Goal: Task Accomplishment & Management: Manage account settings

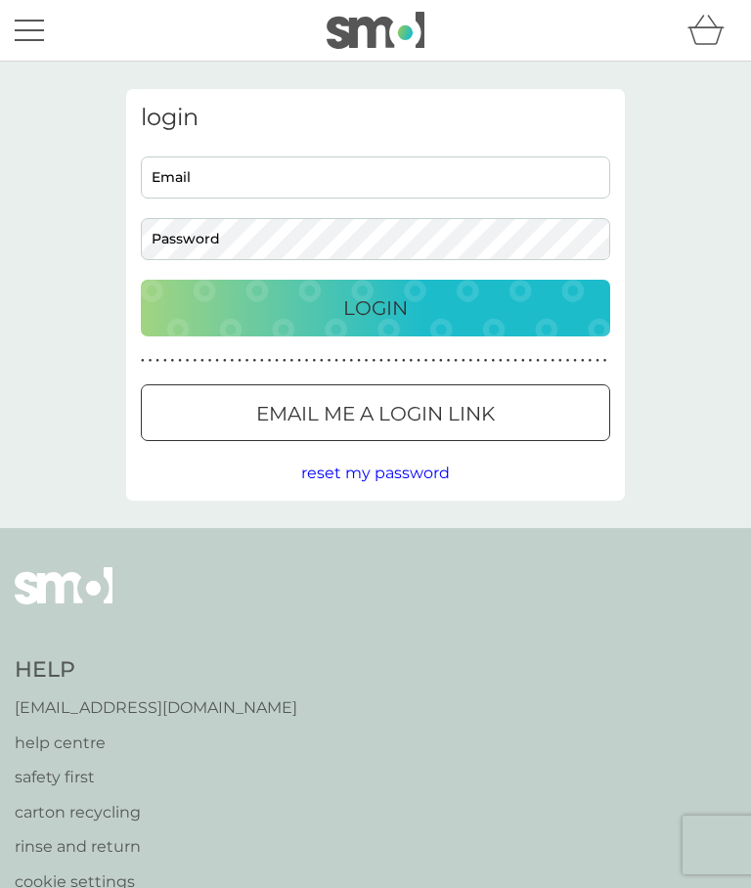
click at [423, 172] on input "Email" at bounding box center [375, 177] width 469 height 42
type input "[EMAIL_ADDRESS][DOMAIN_NAME]"
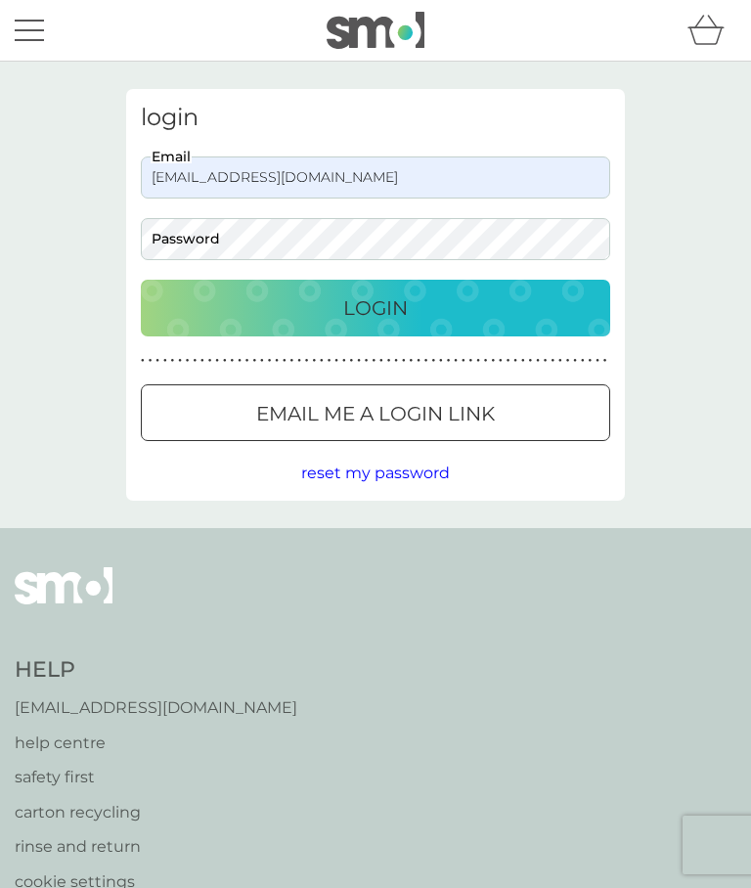
click at [490, 167] on input "[EMAIL_ADDRESS][DOMAIN_NAME]" at bounding box center [375, 177] width 469 height 42
click at [674, 342] on div "login [EMAIL_ADDRESS][DOMAIN_NAME] Email Password Login ● ● ● ● ● ● ● ● ● ● ● ●…" at bounding box center [375, 295] width 751 height 466
click at [424, 179] on input "[EMAIL_ADDRESS][DOMAIN_NAME]" at bounding box center [375, 177] width 469 height 42
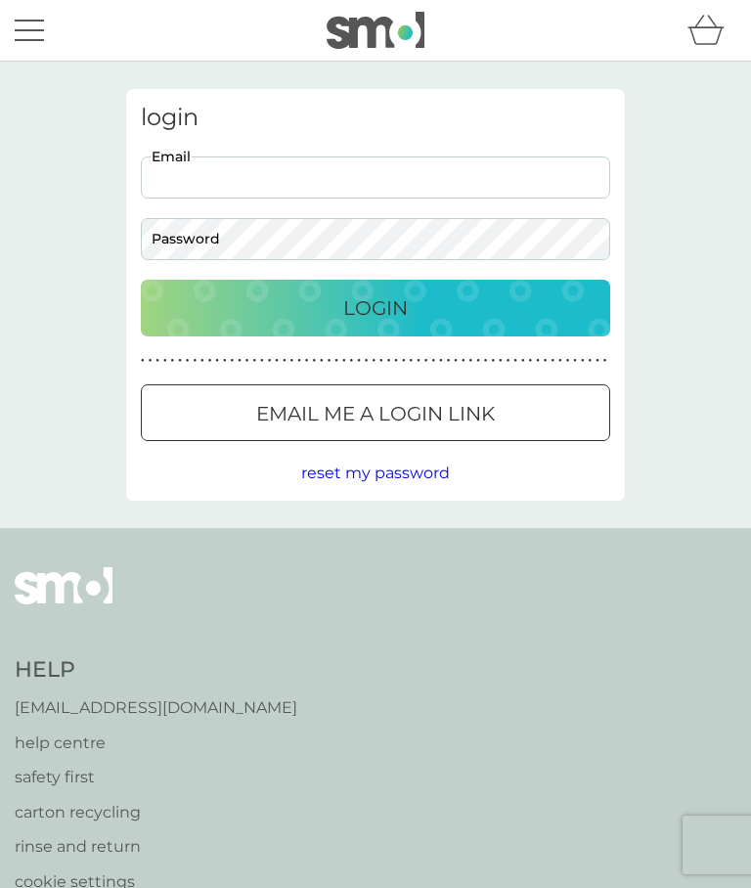
click at [389, 174] on input "Email" at bounding box center [375, 177] width 469 height 42
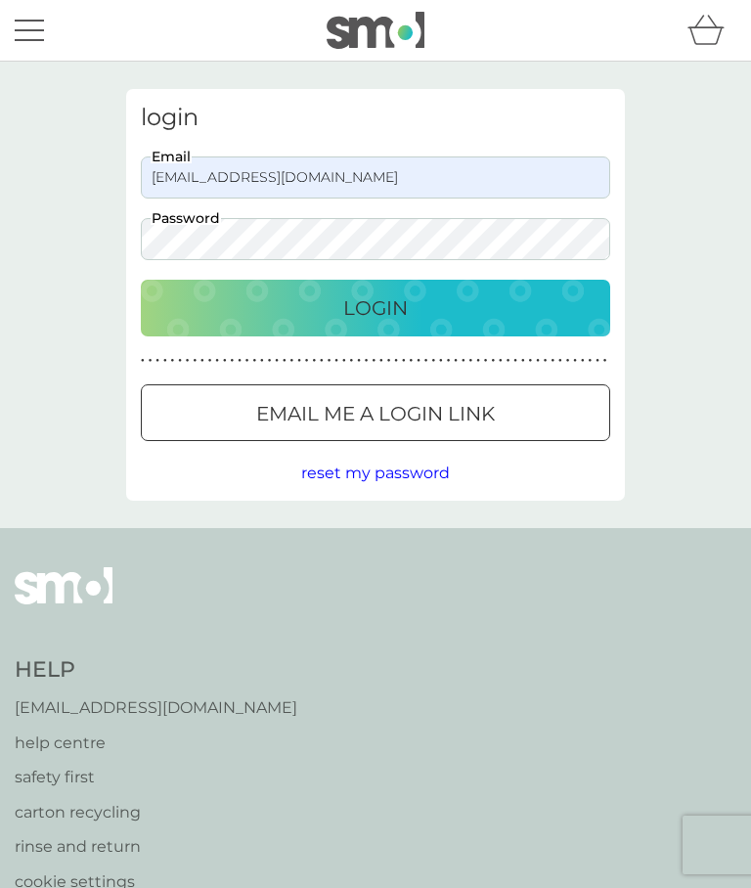
click at [426, 182] on input "[EMAIL_ADDRESS][DOMAIN_NAME]" at bounding box center [375, 177] width 469 height 42
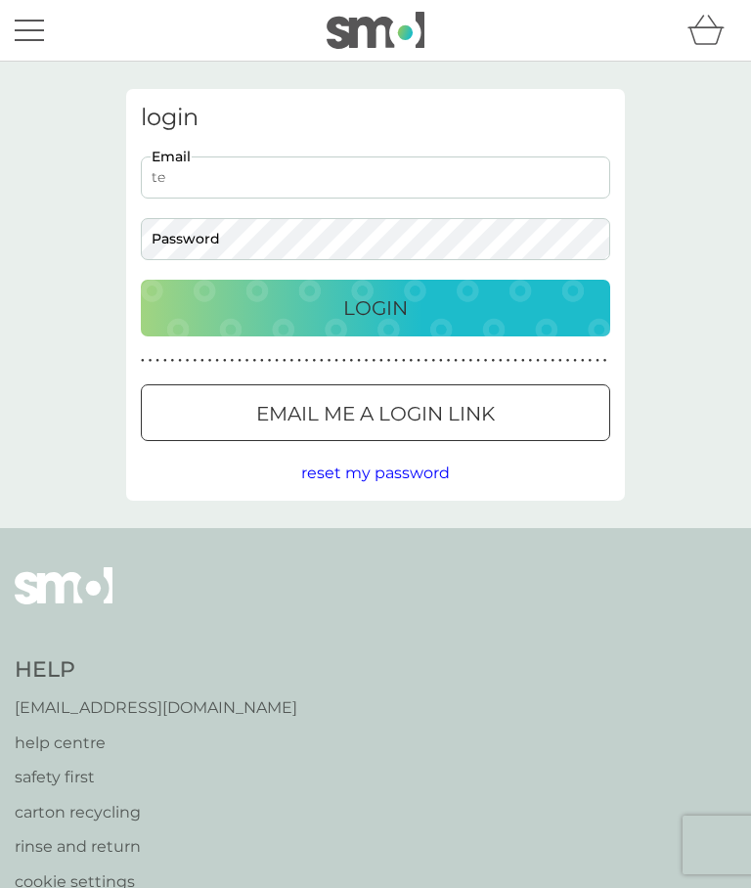
type input "t"
type input "[EMAIL_ADDRESS][DOMAIN_NAME]"
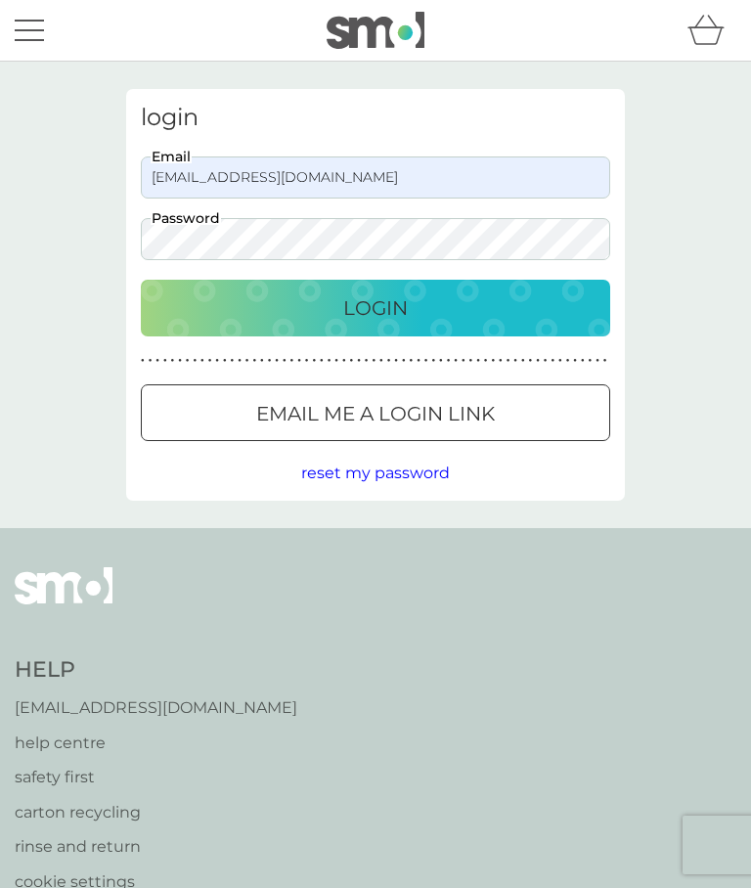
click at [504, 305] on div "Login" at bounding box center [375, 307] width 430 height 31
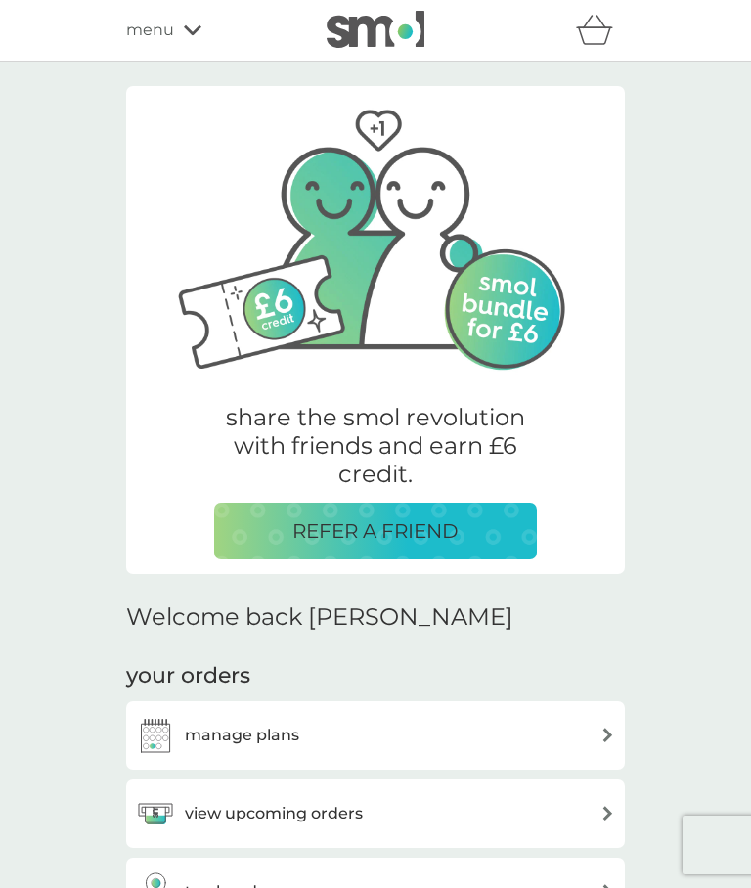
click at [433, 733] on div "manage plans" at bounding box center [375, 734] width 479 height 39
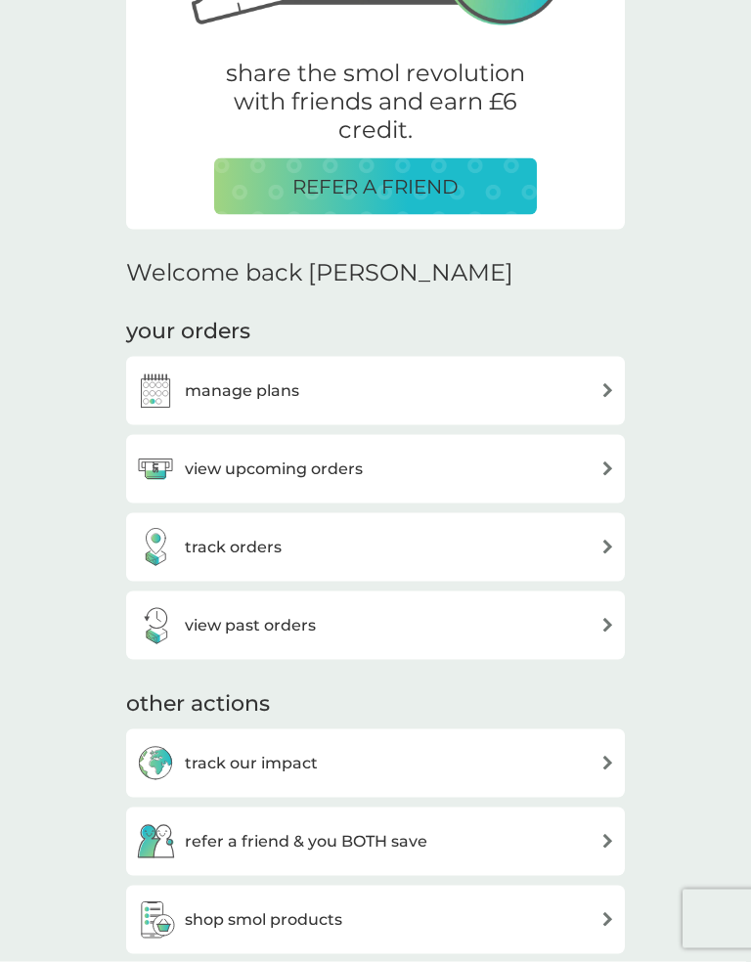
scroll to position [346, 0]
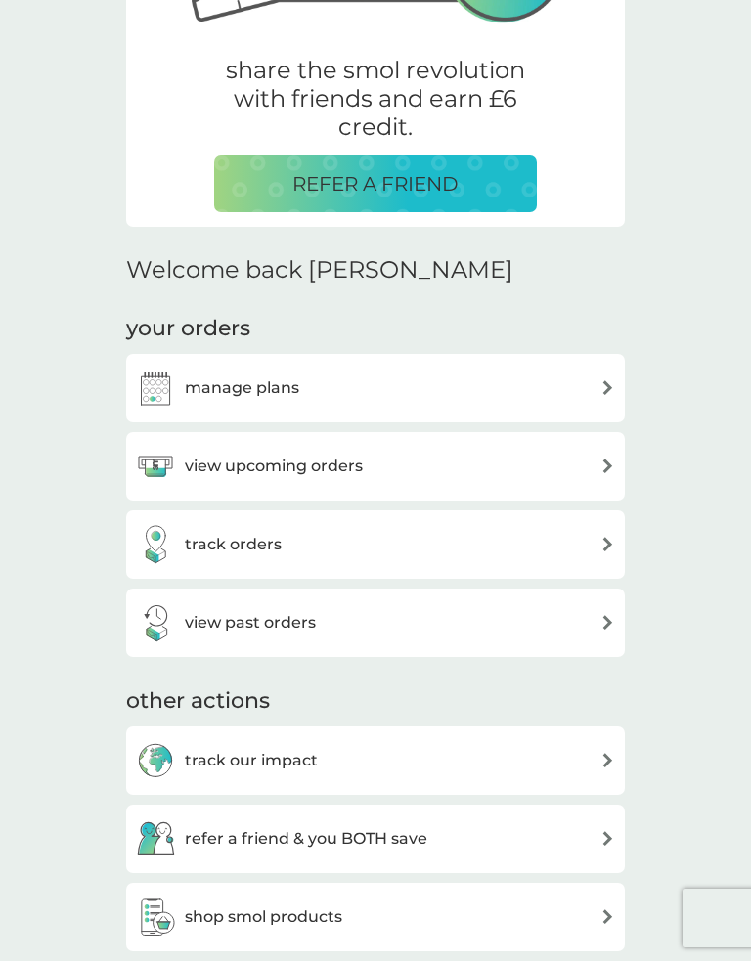
click at [502, 469] on div "view upcoming orders" at bounding box center [375, 467] width 479 height 39
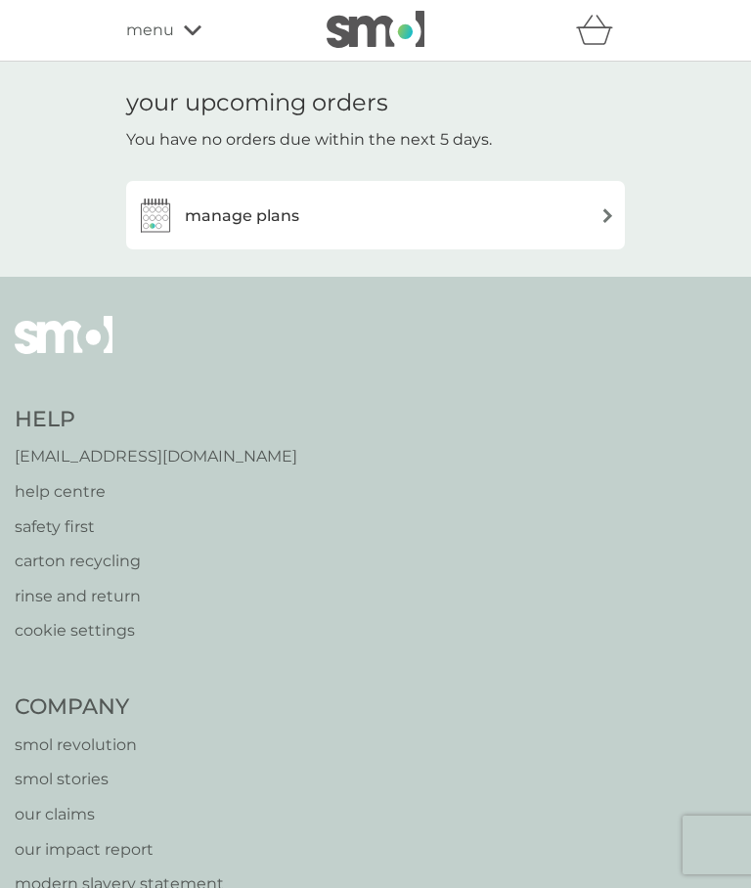
click at [583, 209] on div "manage plans" at bounding box center [375, 214] width 479 height 39
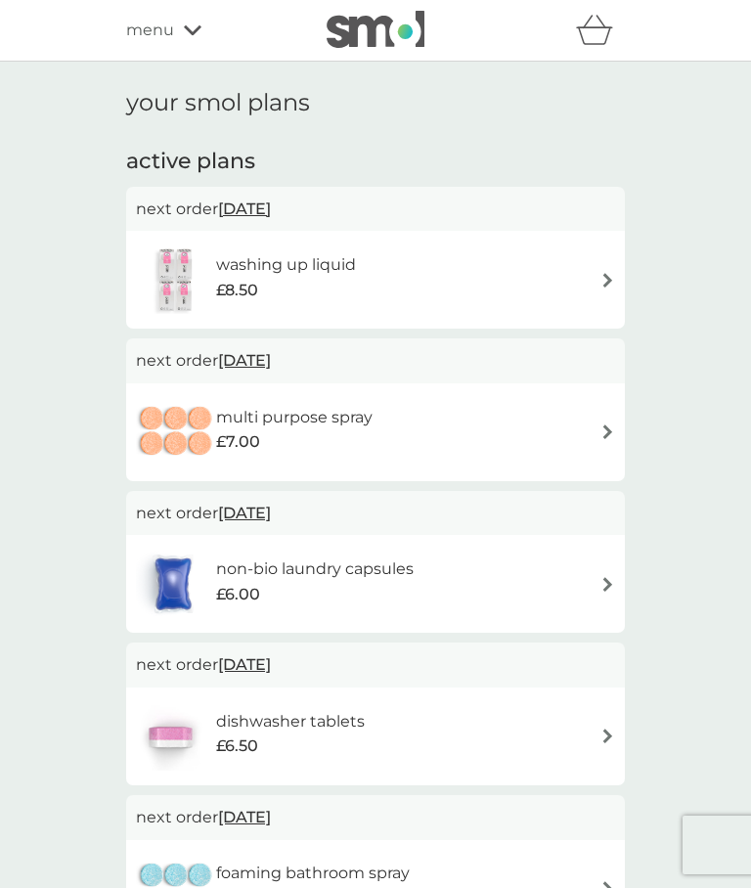
click at [611, 273] on img at bounding box center [607, 280] width 15 height 15
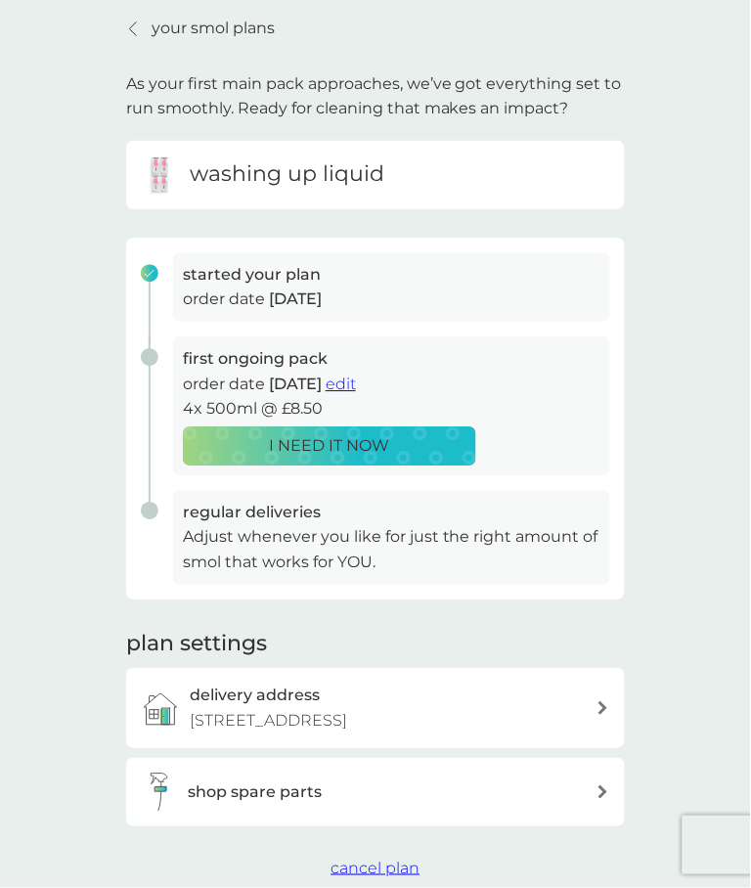
scroll to position [73, 0]
click at [140, 30] on div at bounding box center [134, 29] width 14 height 16
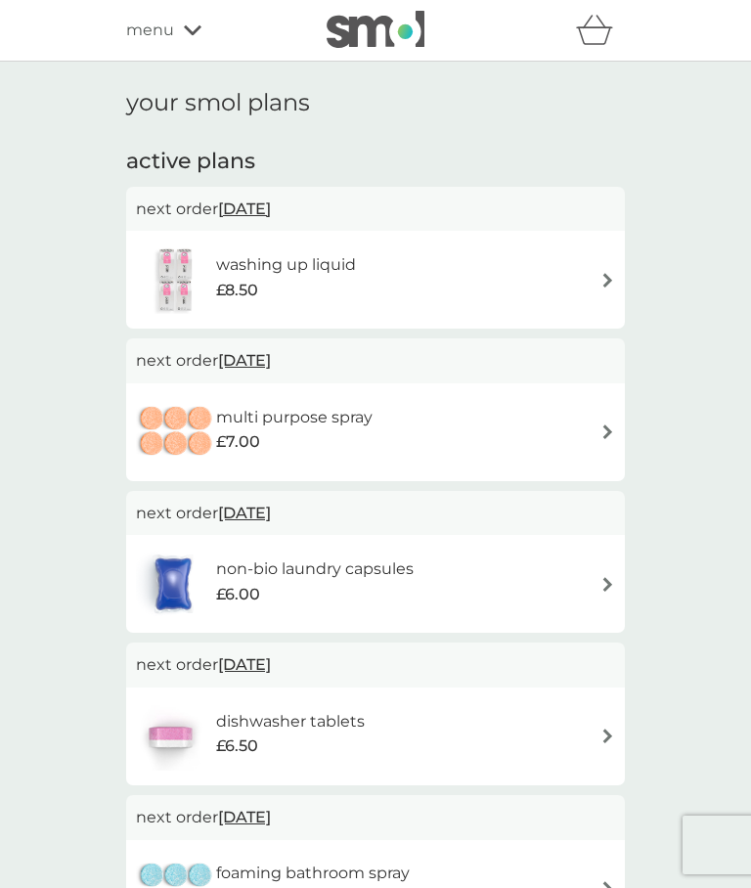
click at [608, 273] on img at bounding box center [607, 280] width 15 height 15
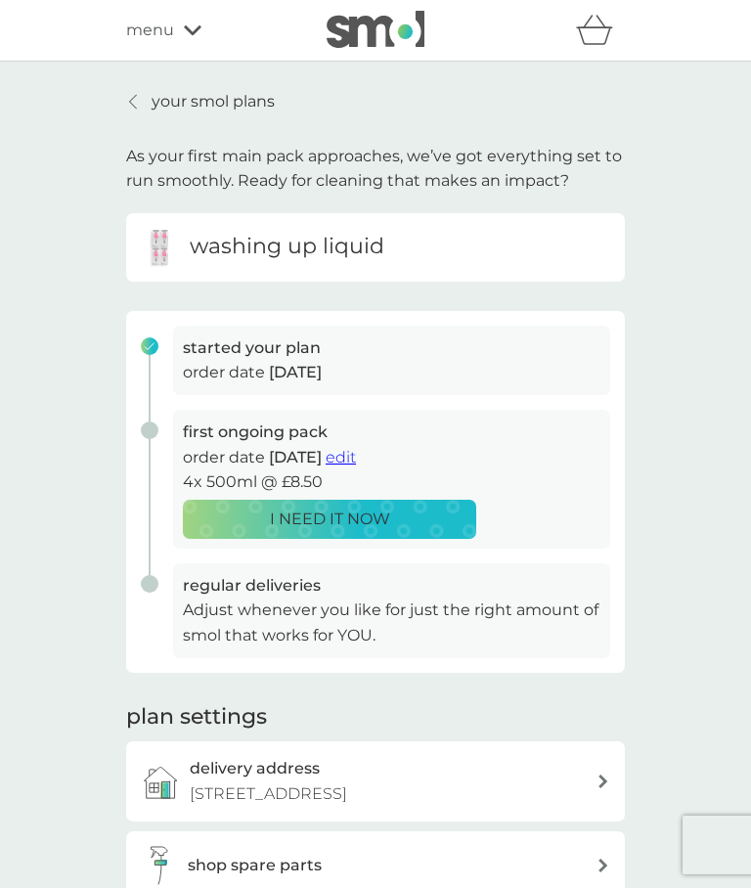
click at [356, 454] on span "edit" at bounding box center [340, 457] width 30 height 19
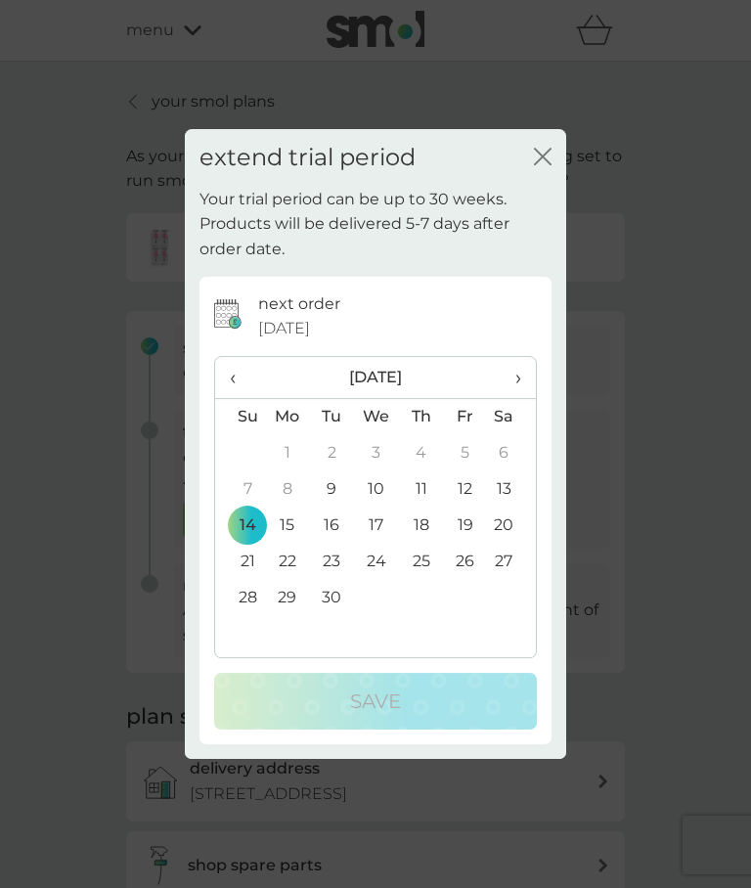
click at [522, 375] on th "›" at bounding box center [511, 378] width 49 height 42
click at [523, 381] on th "›" at bounding box center [511, 378] width 49 height 42
click at [295, 502] on td "3" at bounding box center [287, 489] width 45 height 36
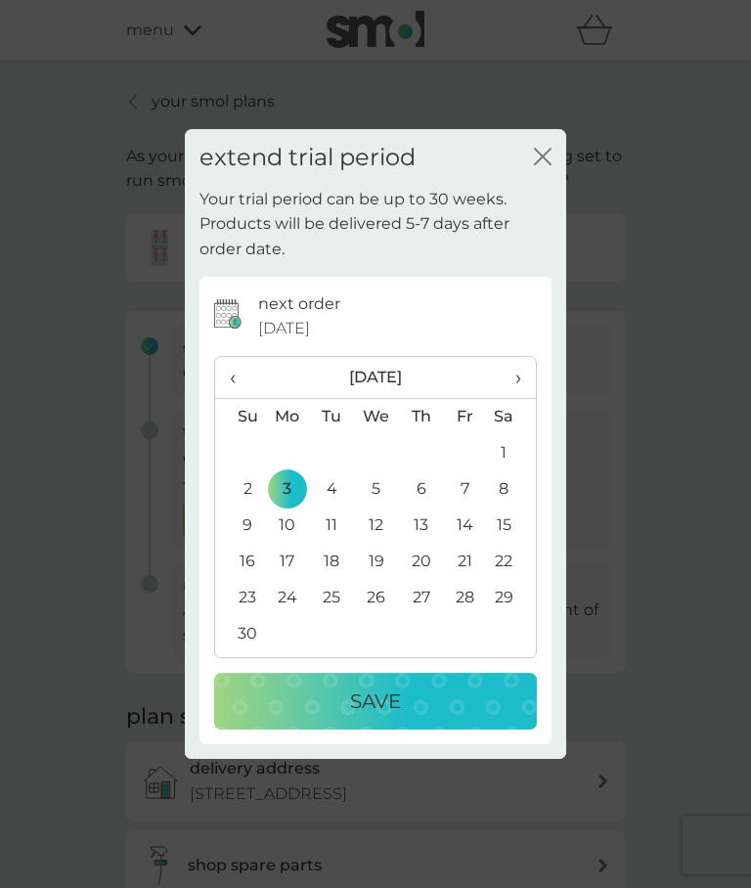
click at [396, 697] on p "Save" at bounding box center [375, 700] width 51 height 31
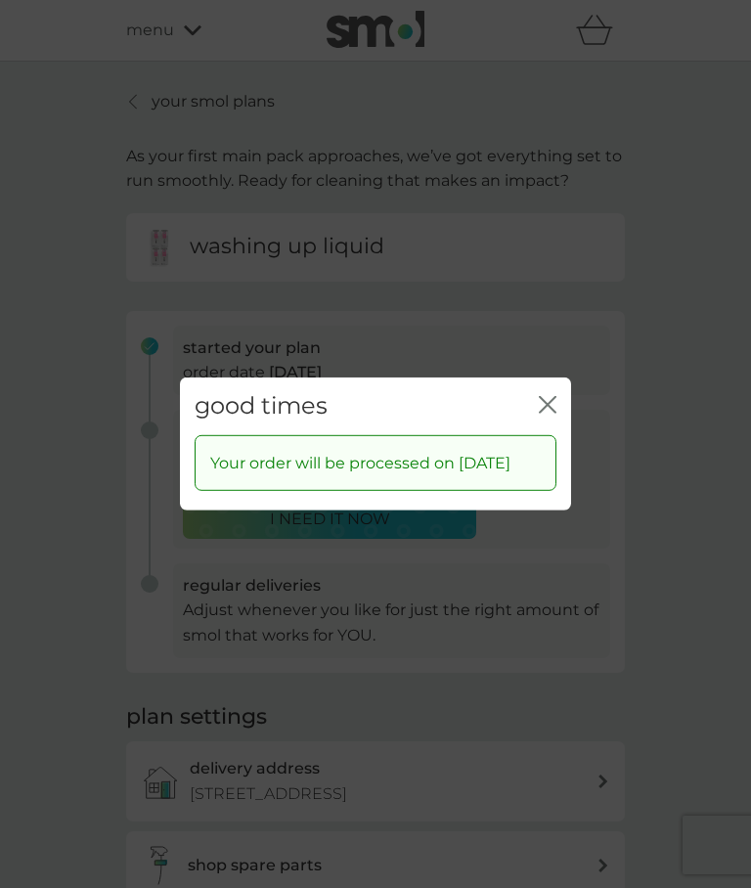
click at [547, 397] on icon "close" at bounding box center [551, 405] width 8 height 16
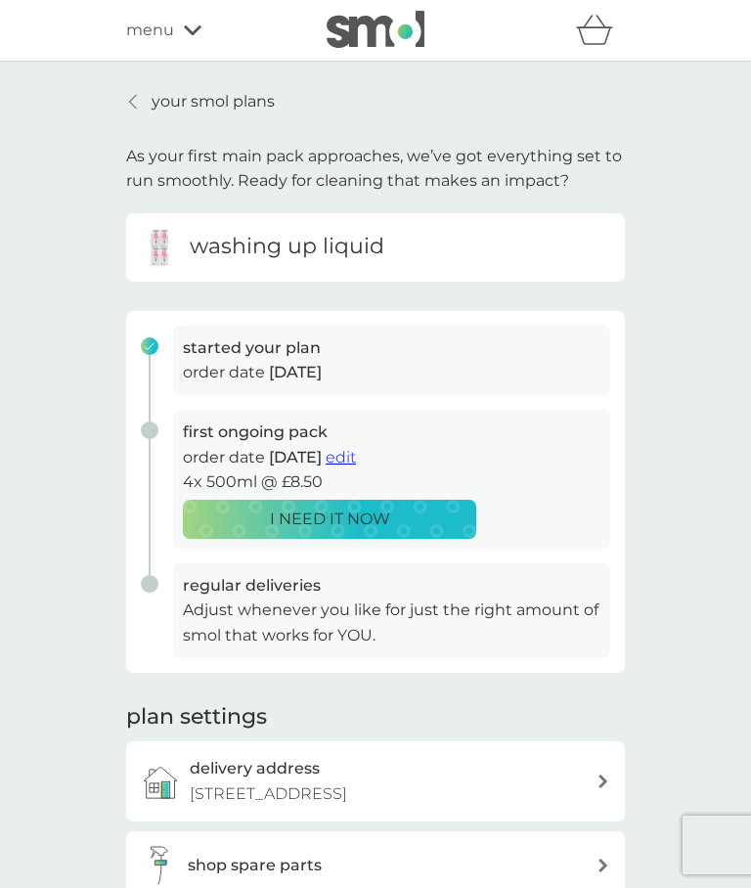
click at [135, 108] on icon at bounding box center [133, 102] width 8 height 16
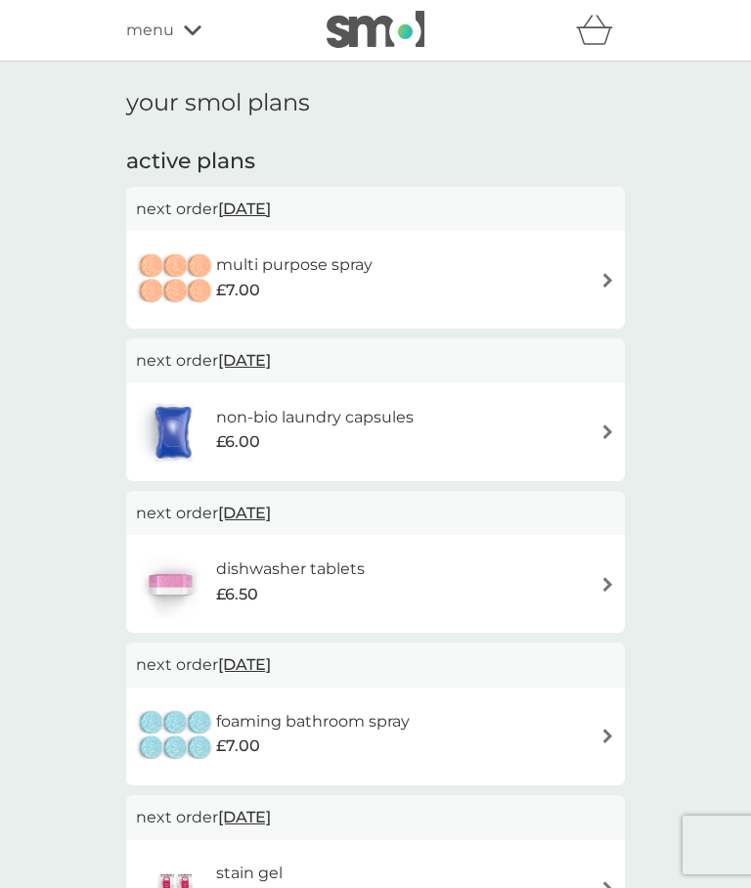
click at [608, 278] on img at bounding box center [607, 280] width 15 height 15
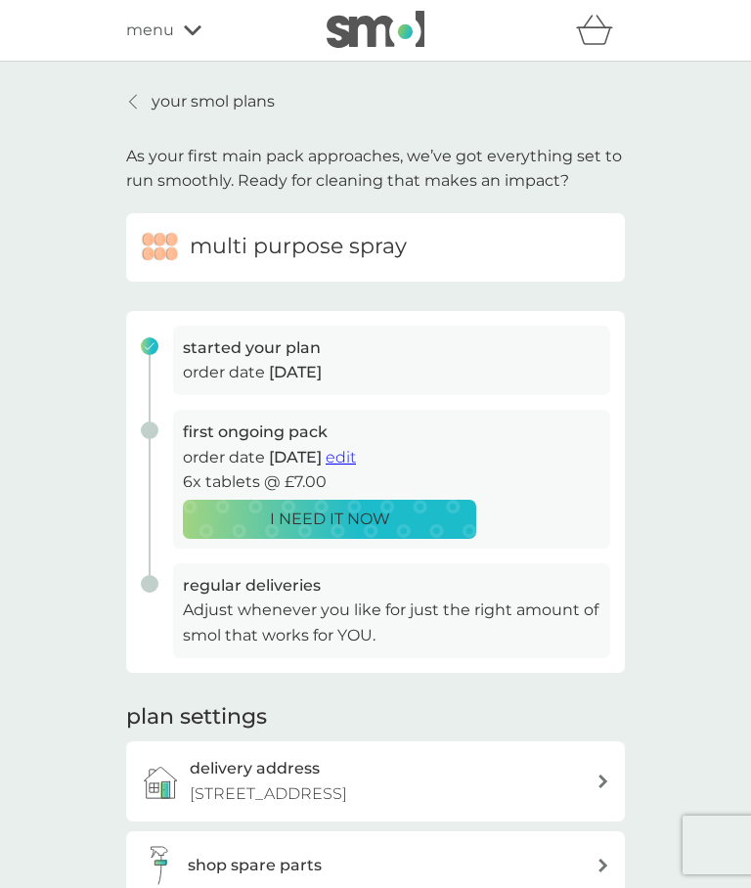
click at [356, 455] on span "edit" at bounding box center [340, 457] width 30 height 19
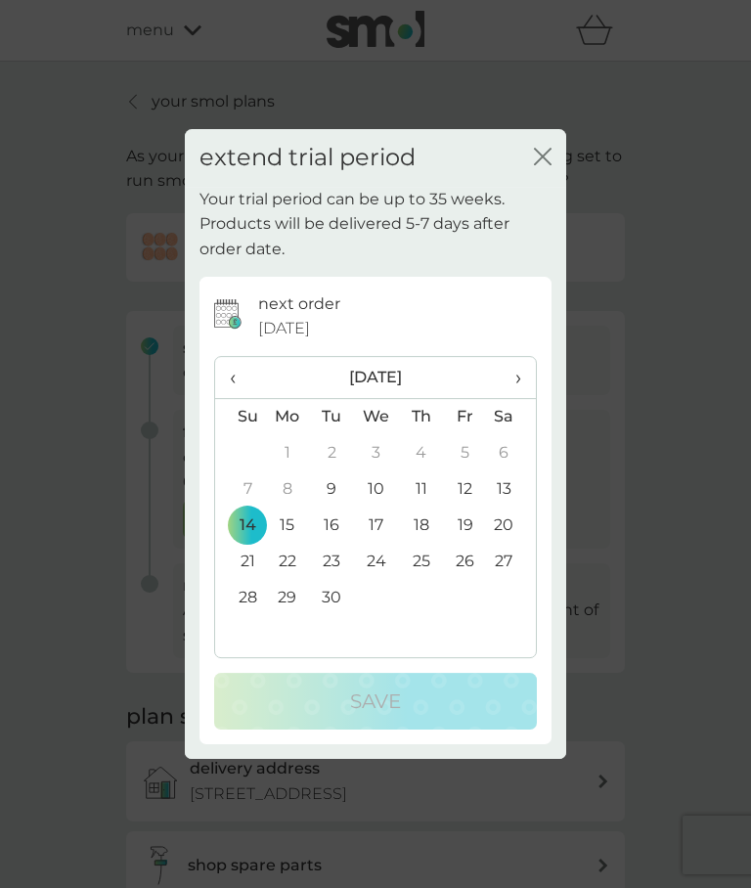
click at [517, 375] on span "›" at bounding box center [511, 377] width 20 height 41
click at [529, 383] on th "›" at bounding box center [511, 378] width 49 height 42
click at [288, 493] on td "3" at bounding box center [287, 489] width 45 height 36
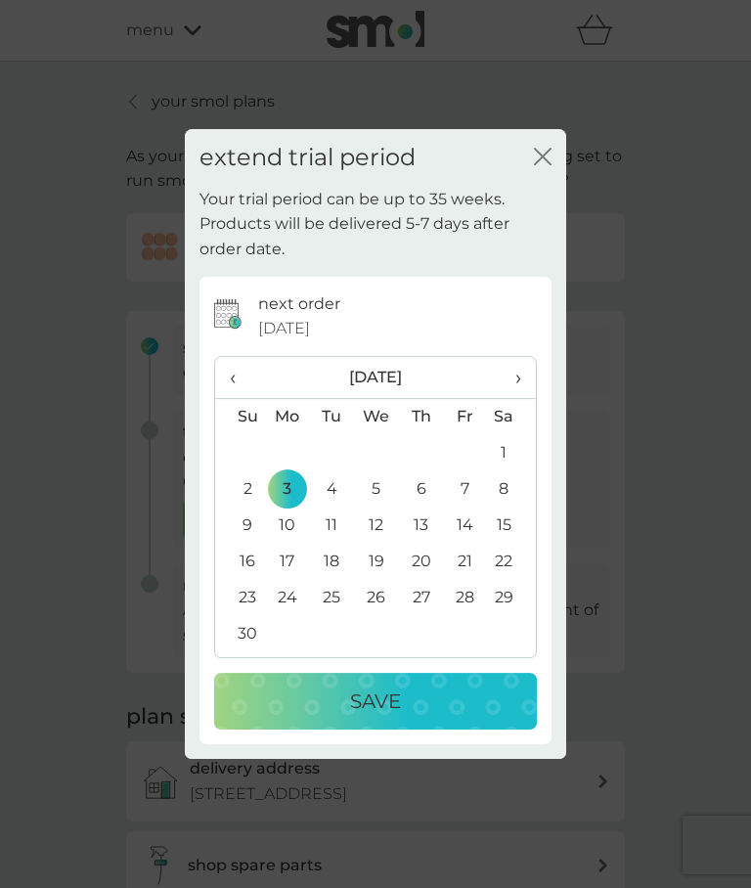
click at [382, 690] on p "Save" at bounding box center [375, 700] width 51 height 31
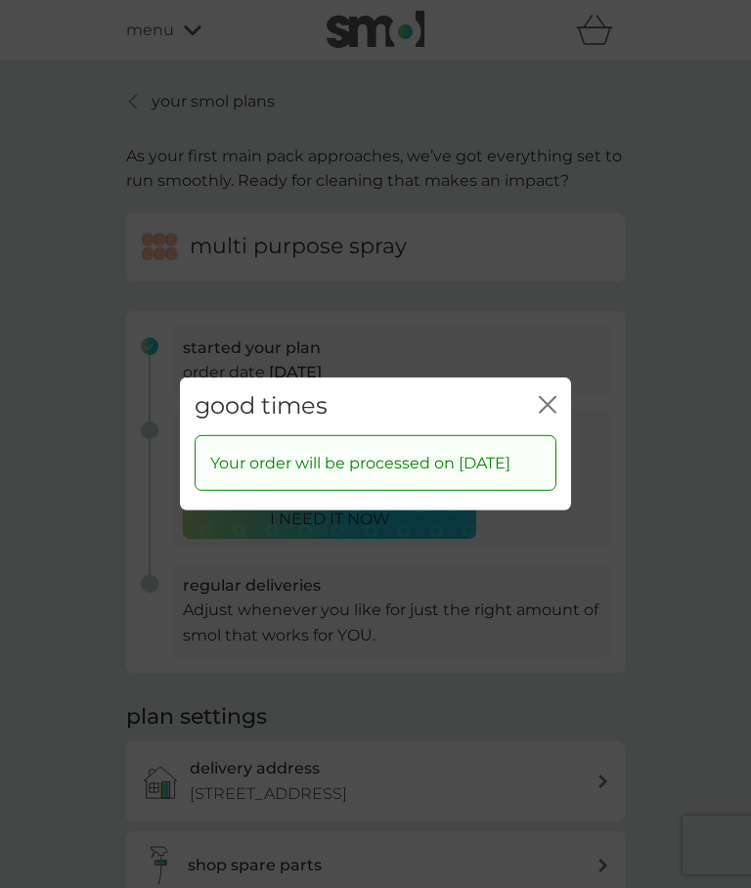
click at [558, 387] on div "good times close" at bounding box center [375, 406] width 391 height 58
click at [551, 396] on icon "close" at bounding box center [548, 405] width 18 height 18
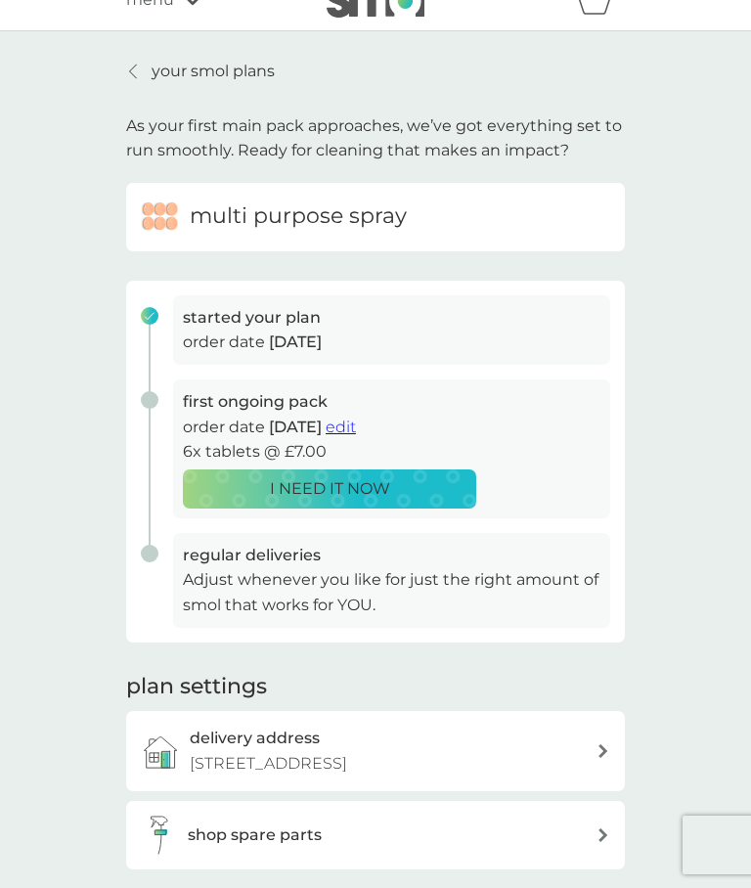
scroll to position [18, 0]
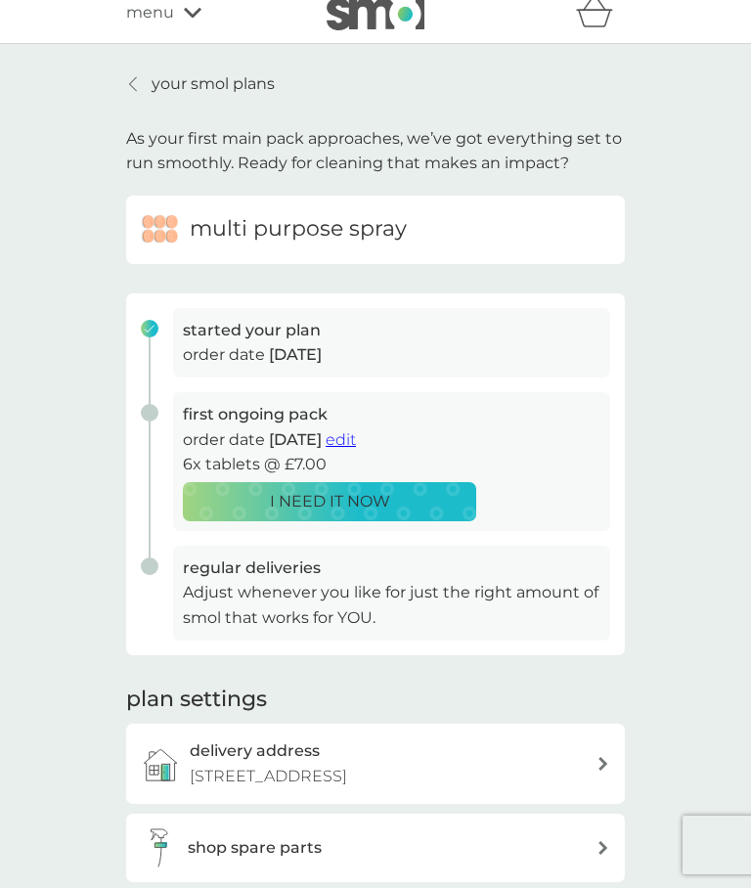
click at [238, 93] on p "your smol plans" at bounding box center [213, 83] width 123 height 25
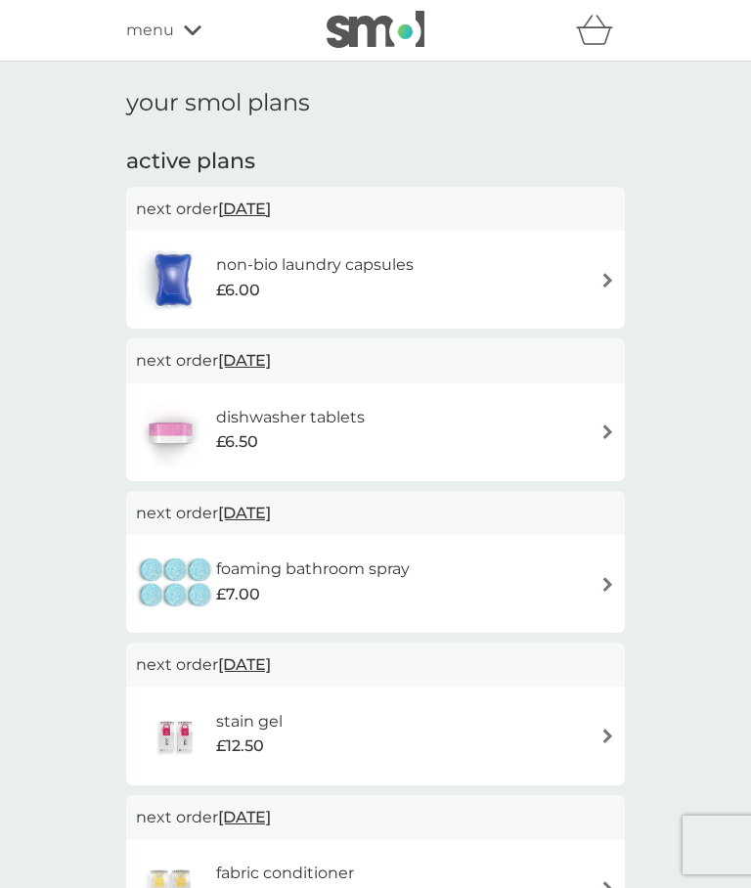
click at [601, 274] on img at bounding box center [607, 280] width 15 height 15
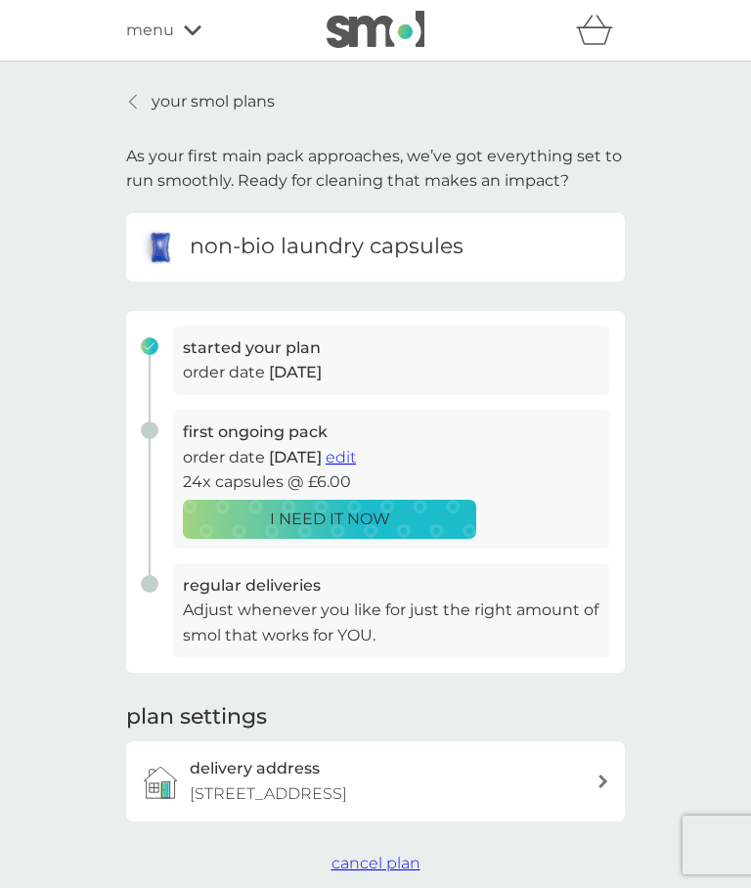
click at [413, 516] on div "I NEED IT NOW" at bounding box center [329, 518] width 268 height 25
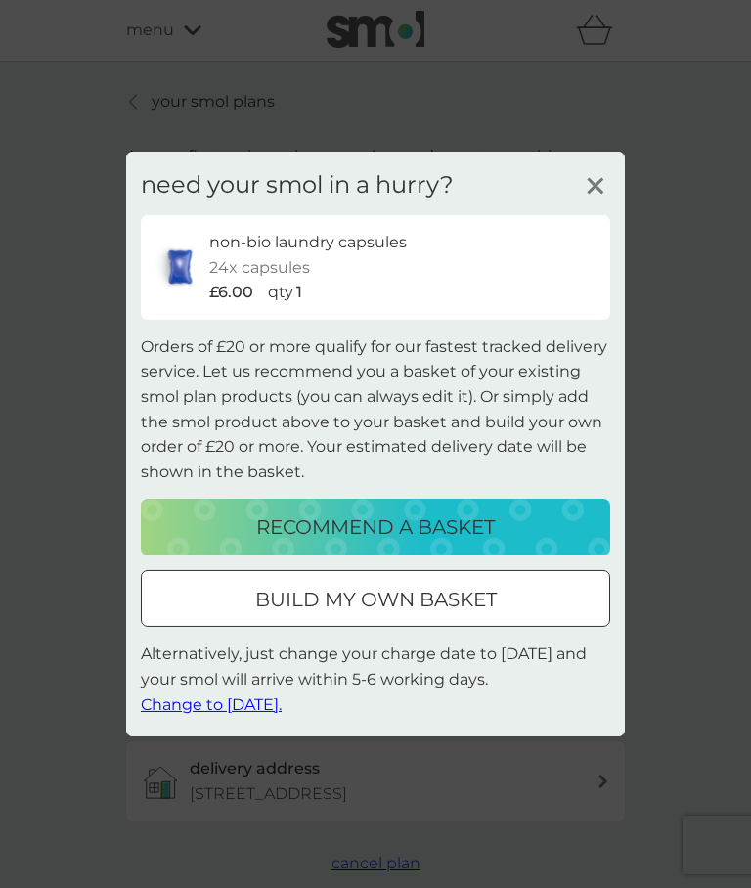
click at [529, 602] on div "build my own basket" at bounding box center [375, 599] width 467 height 31
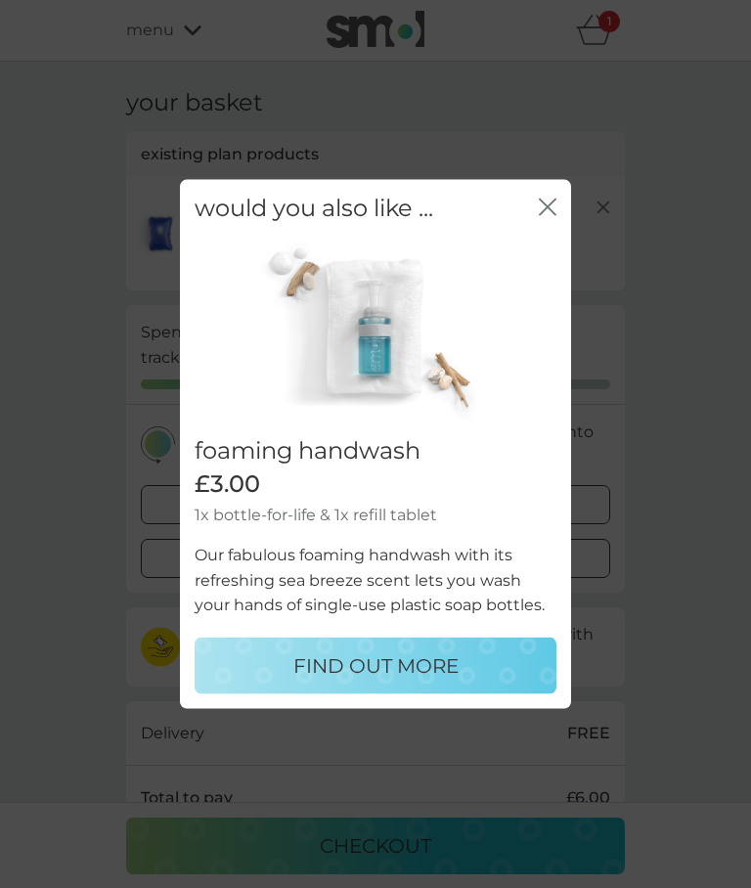
click at [545, 211] on icon "close" at bounding box center [544, 207] width 8 height 16
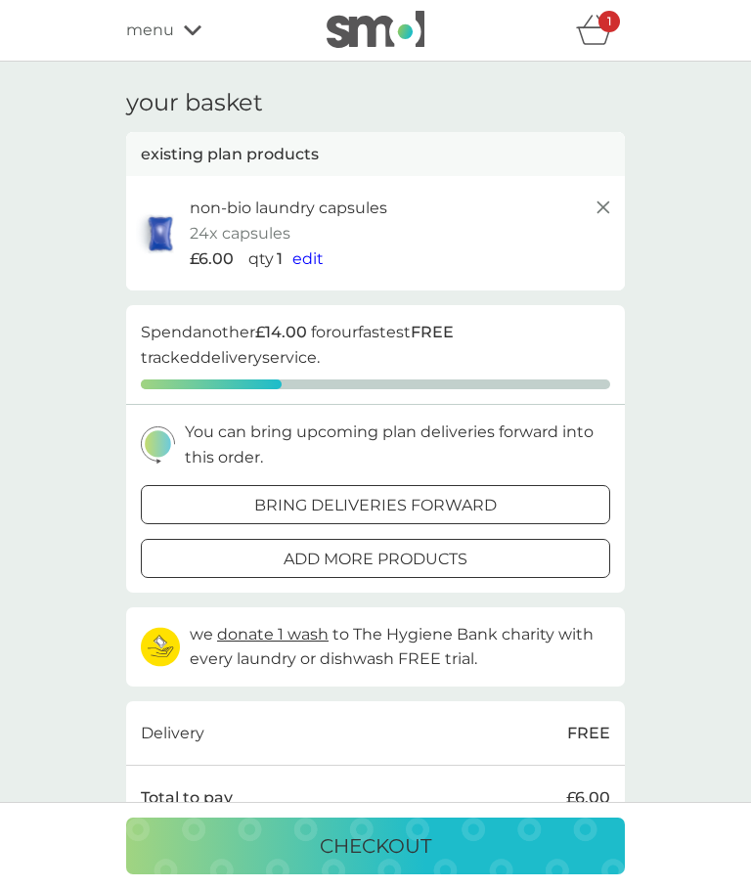
click at [170, 39] on span "menu" at bounding box center [150, 30] width 48 height 25
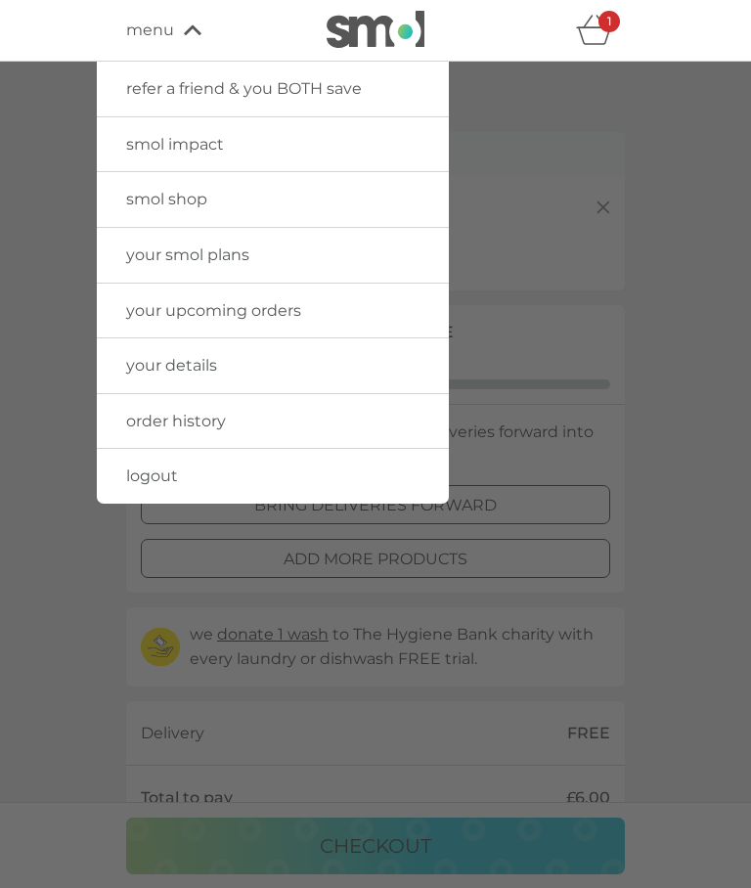
click at [386, 255] on link "your smol plans" at bounding box center [273, 255] width 352 height 55
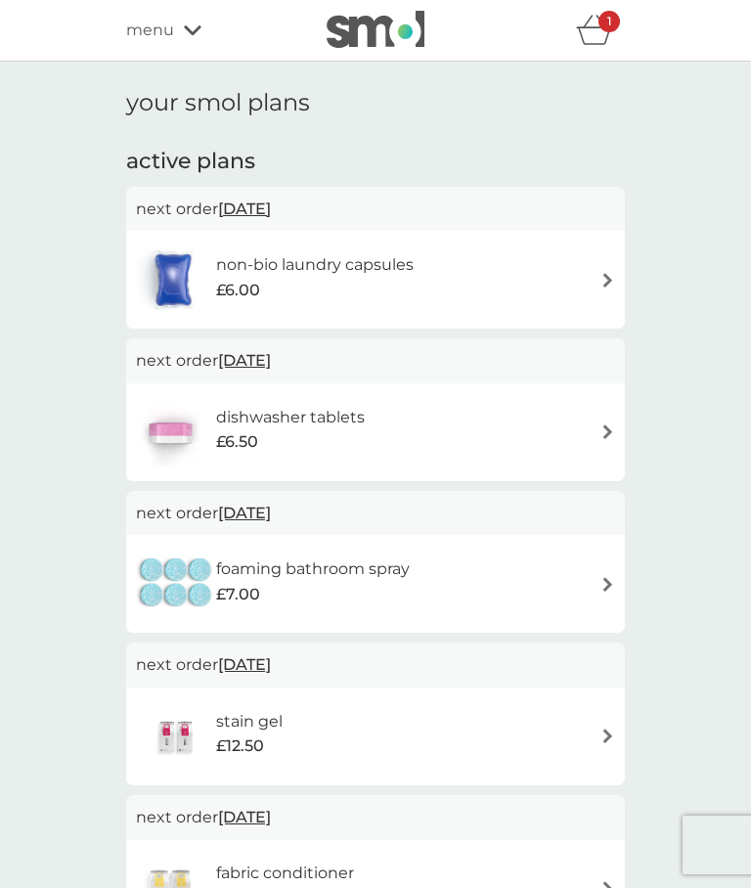
click at [608, 433] on img at bounding box center [607, 431] width 15 height 15
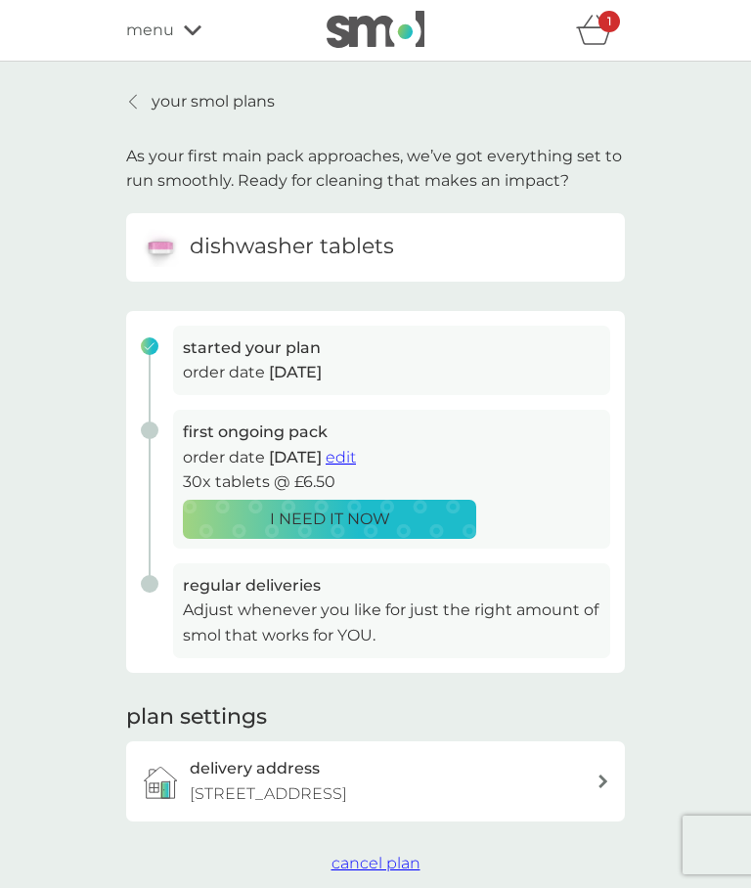
click at [402, 519] on div "I NEED IT NOW" at bounding box center [329, 518] width 268 height 25
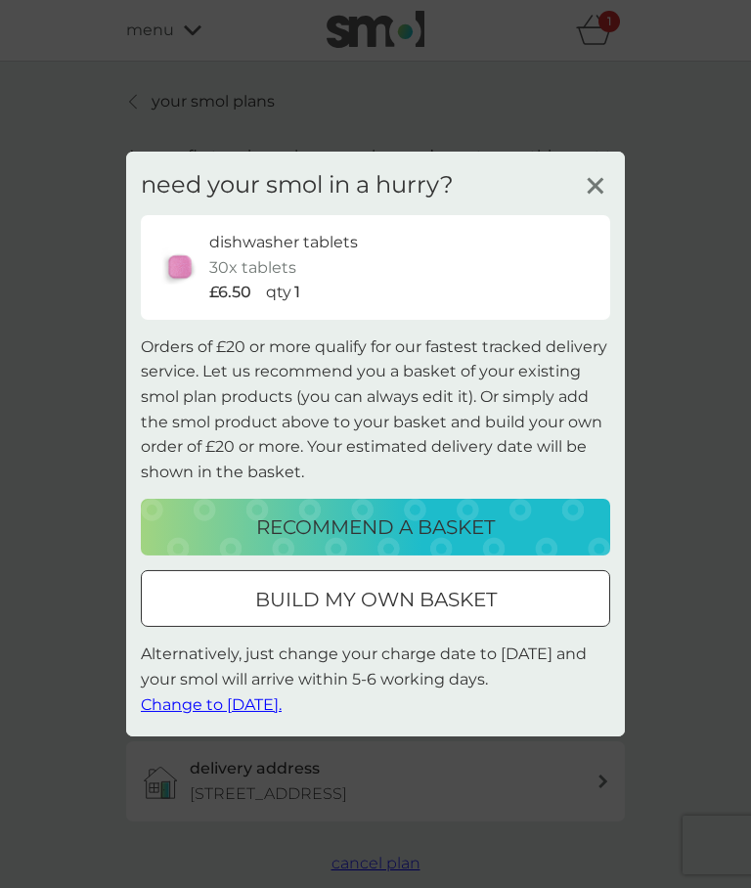
click at [507, 597] on div "build my own basket" at bounding box center [375, 599] width 467 height 31
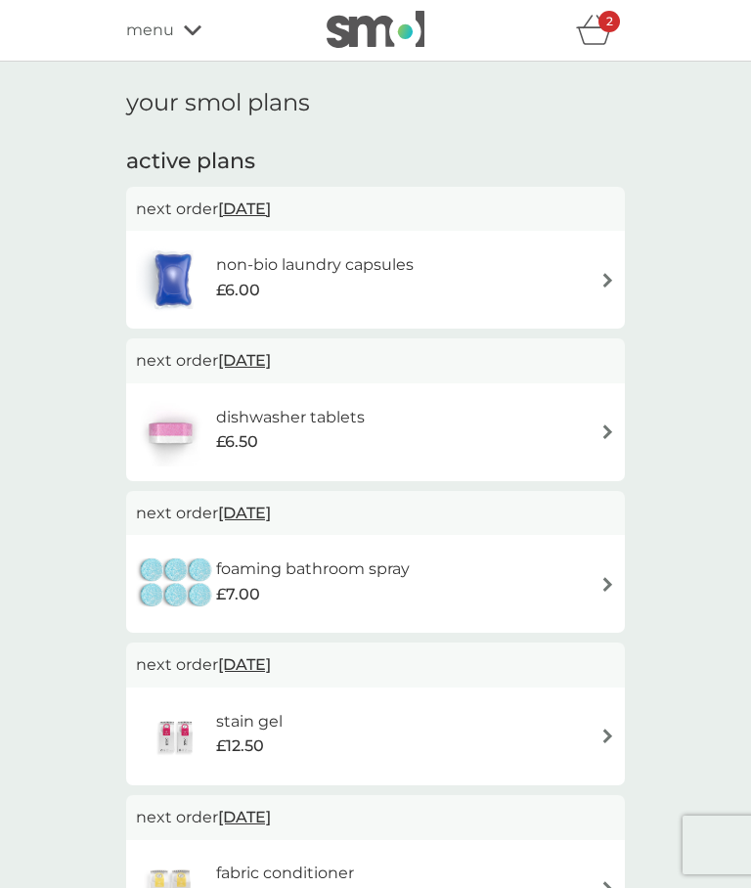
click at [608, 579] on img at bounding box center [607, 584] width 15 height 15
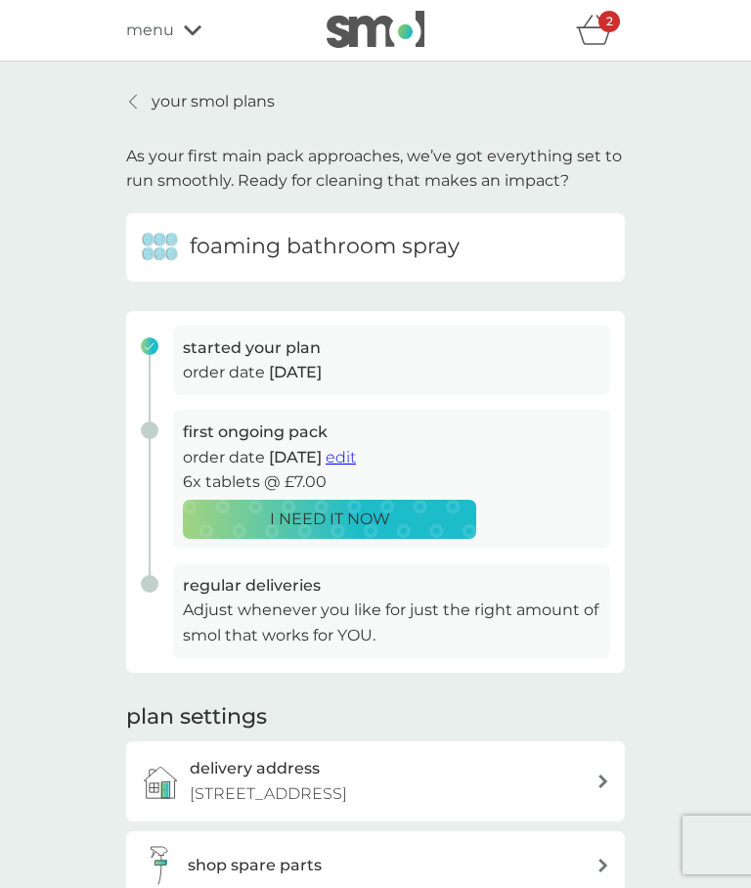
click at [356, 454] on span "edit" at bounding box center [340, 457] width 30 height 19
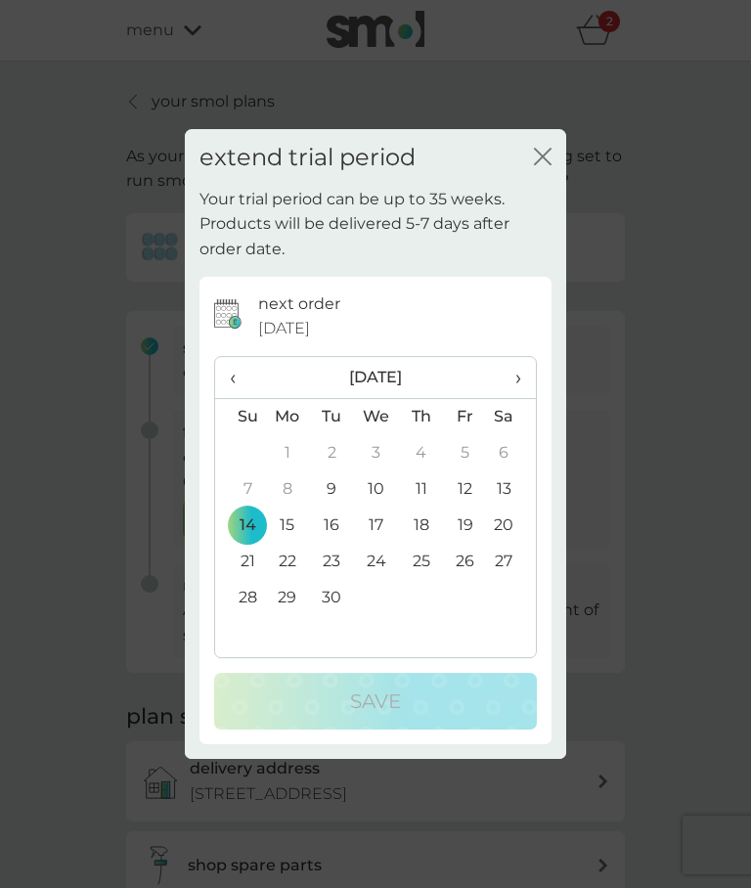
click at [522, 375] on th "›" at bounding box center [511, 378] width 49 height 42
click at [517, 380] on span "›" at bounding box center [511, 377] width 20 height 41
click at [293, 494] on td "3" at bounding box center [287, 489] width 45 height 36
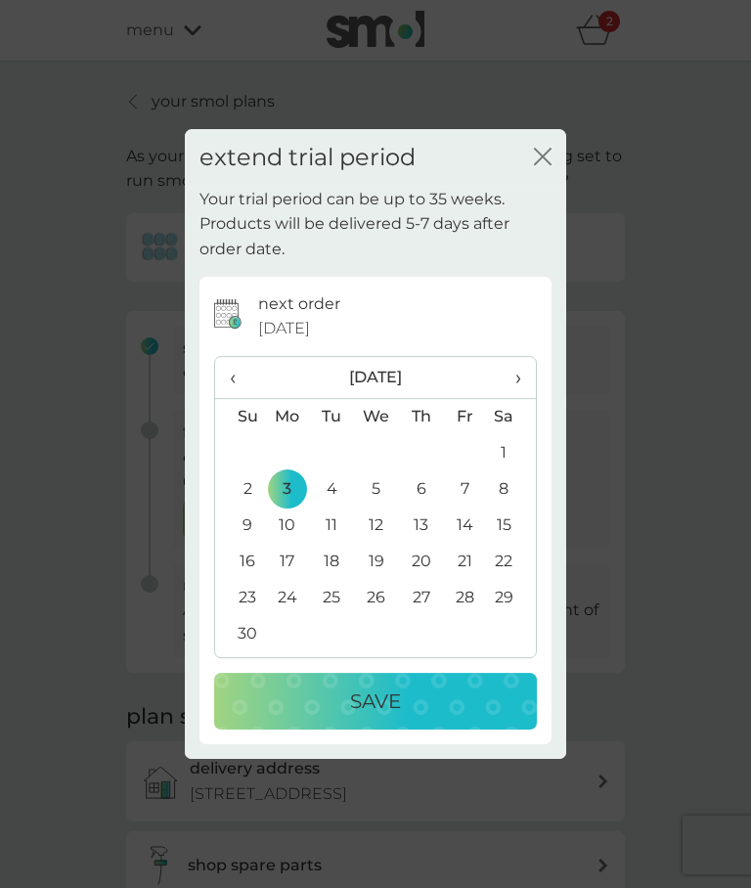
click at [474, 694] on div "Save" at bounding box center [375, 700] width 283 height 31
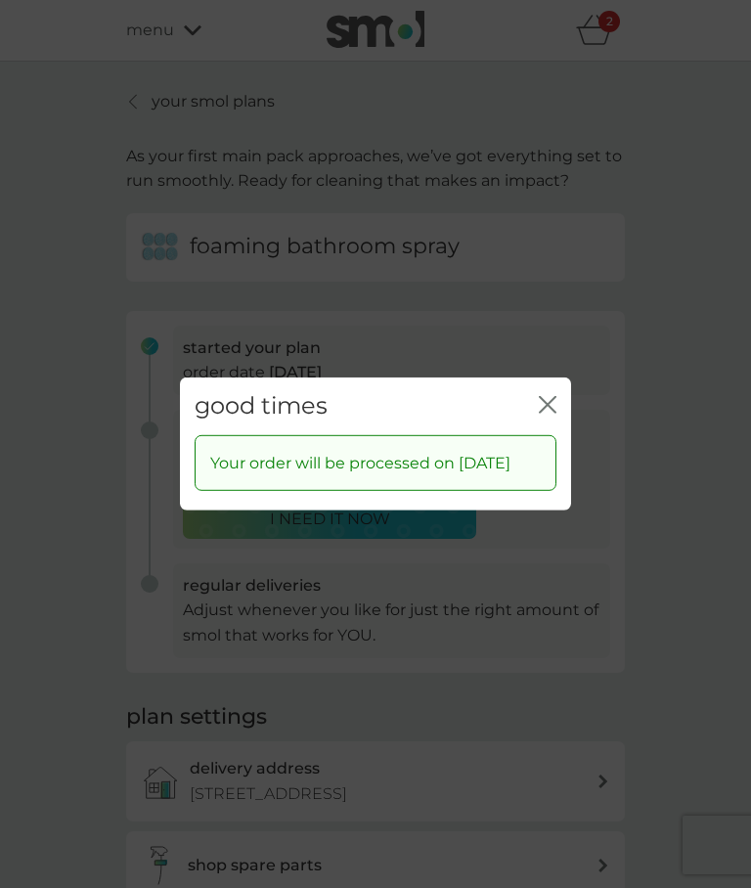
click at [554, 396] on icon "close" at bounding box center [548, 405] width 18 height 18
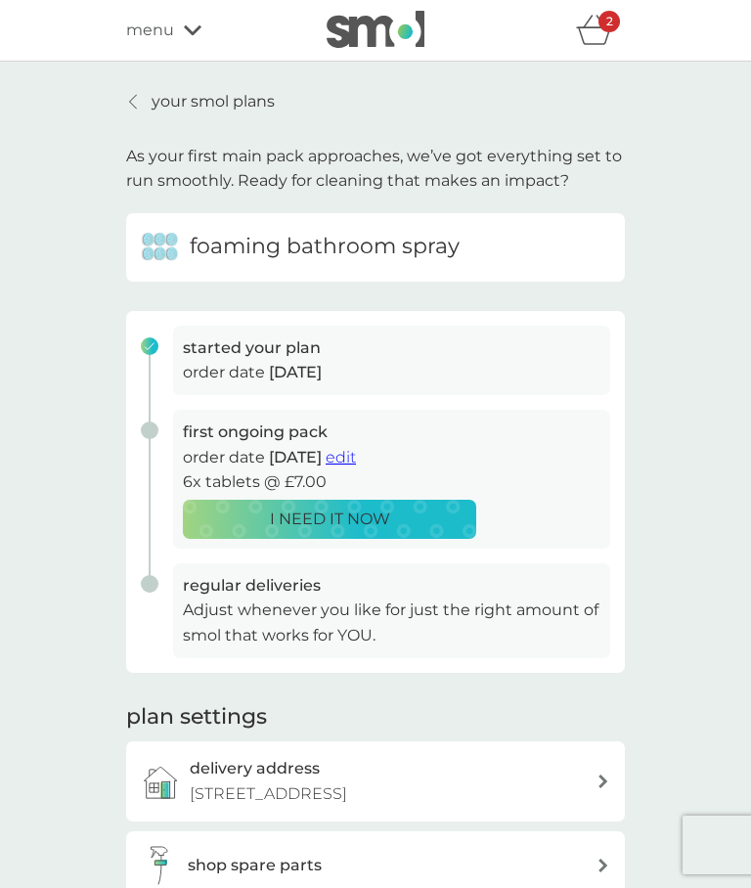
click at [181, 97] on p "your smol plans" at bounding box center [213, 101] width 123 height 25
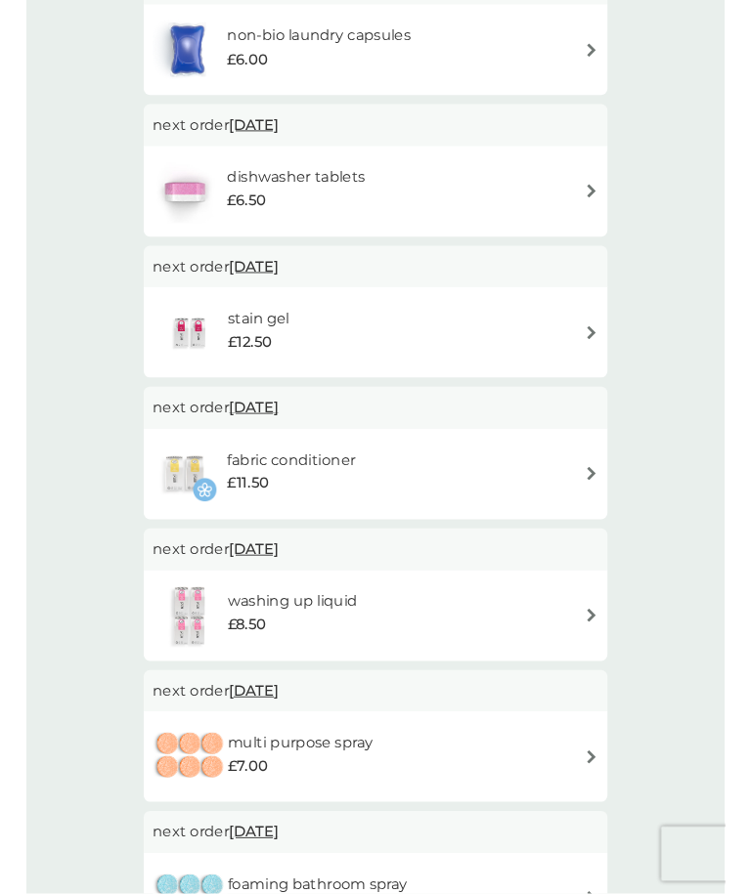
scroll to position [229, 0]
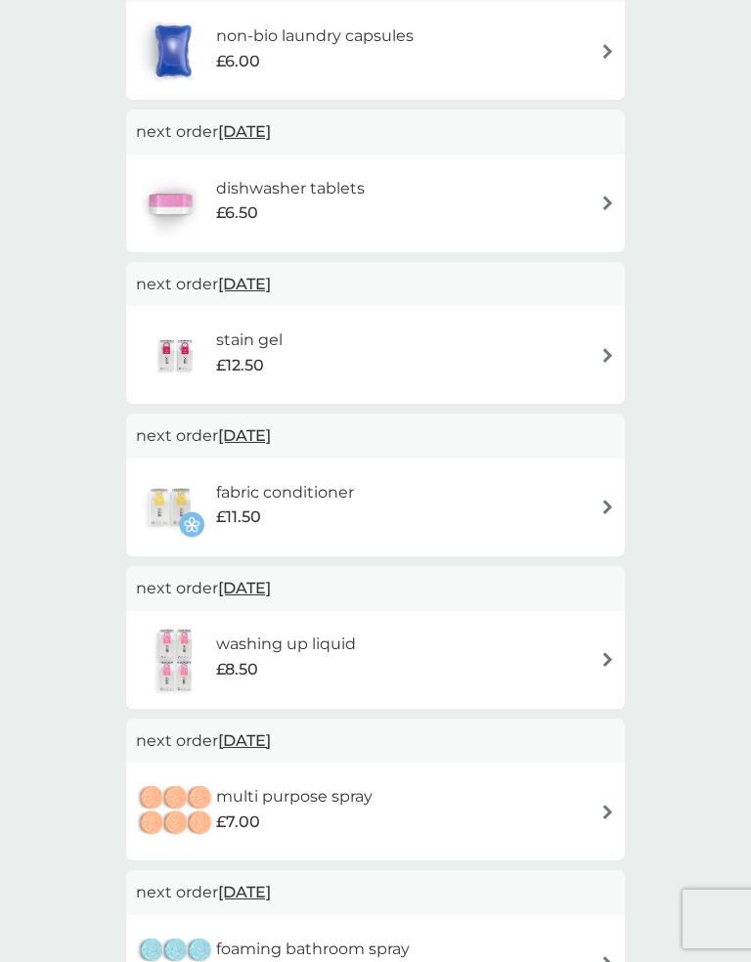
click at [271, 282] on span "12 Oct 2025" at bounding box center [244, 284] width 53 height 38
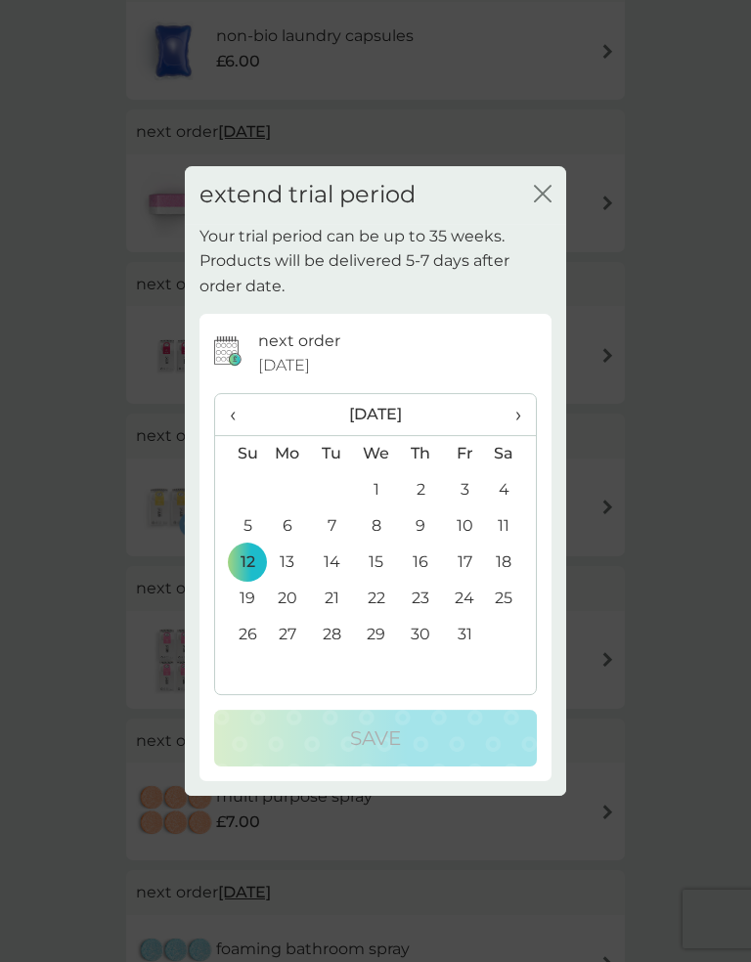
click at [529, 416] on th "›" at bounding box center [511, 415] width 49 height 42
click at [289, 529] on td "3" at bounding box center [287, 526] width 45 height 36
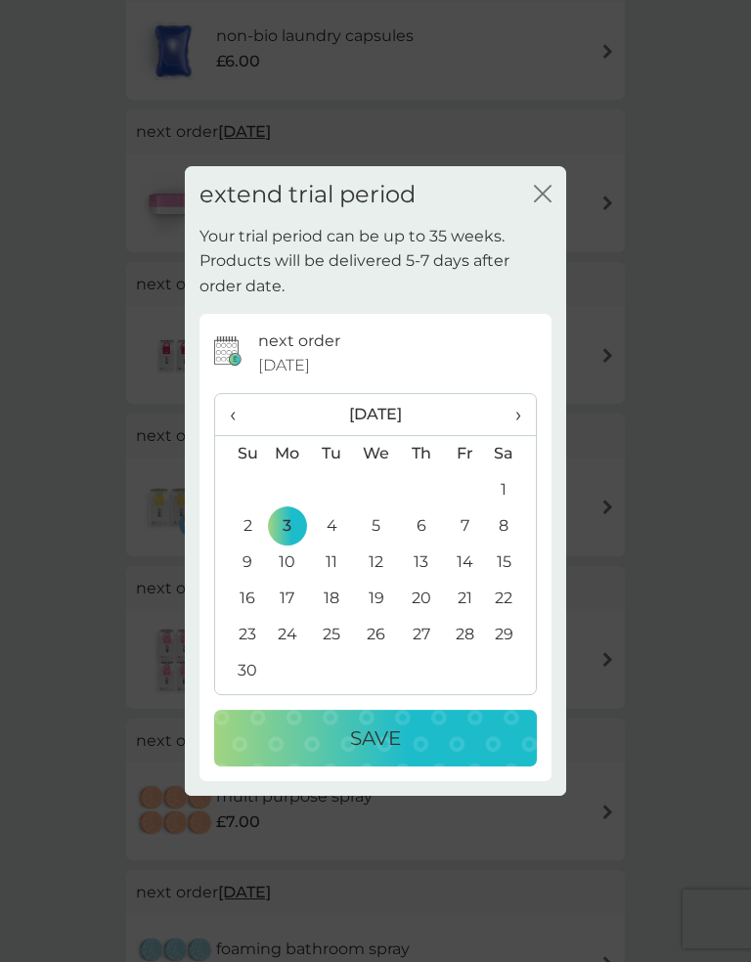
click at [467, 740] on div "Save" at bounding box center [375, 737] width 283 height 31
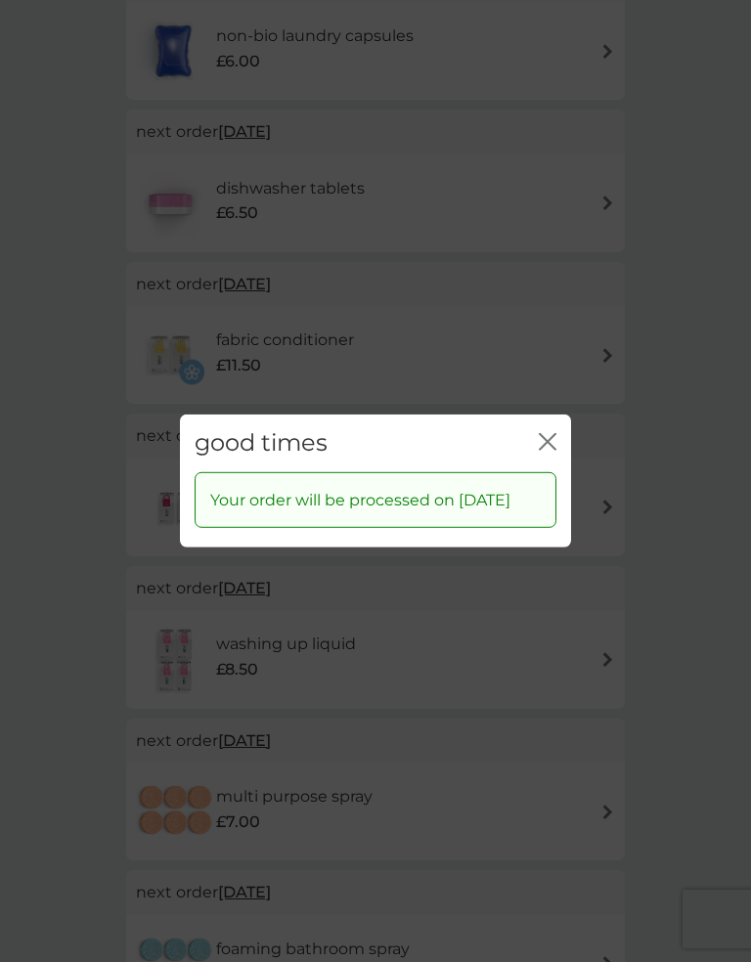
click at [550, 434] on icon "close" at bounding box center [551, 442] width 8 height 16
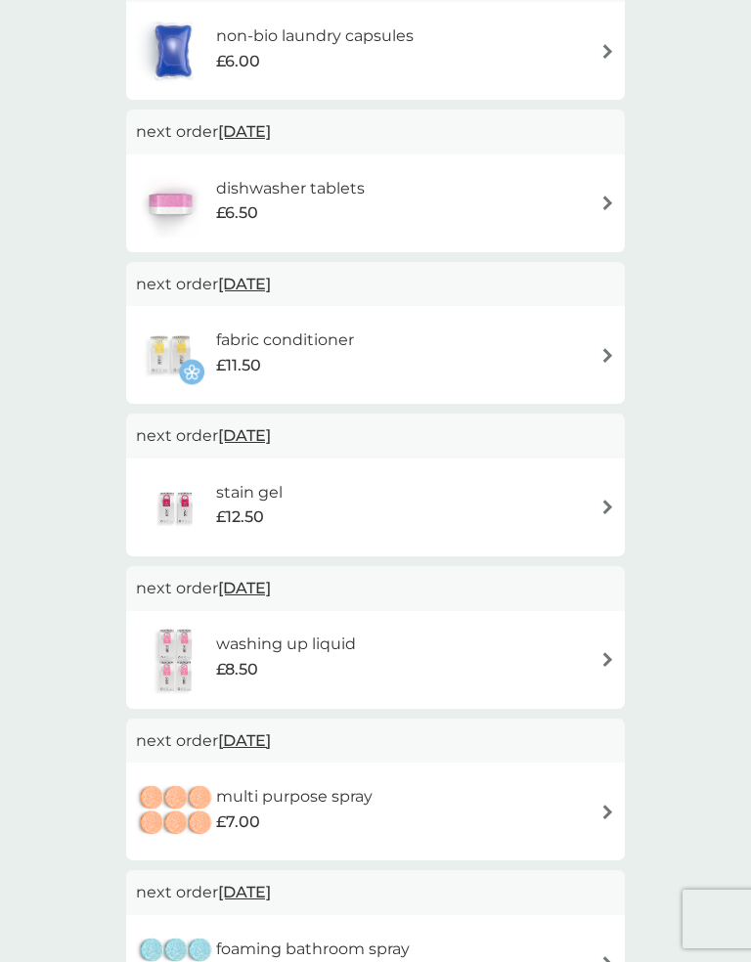
click at [271, 282] on span "12 Oct 2025" at bounding box center [244, 284] width 53 height 38
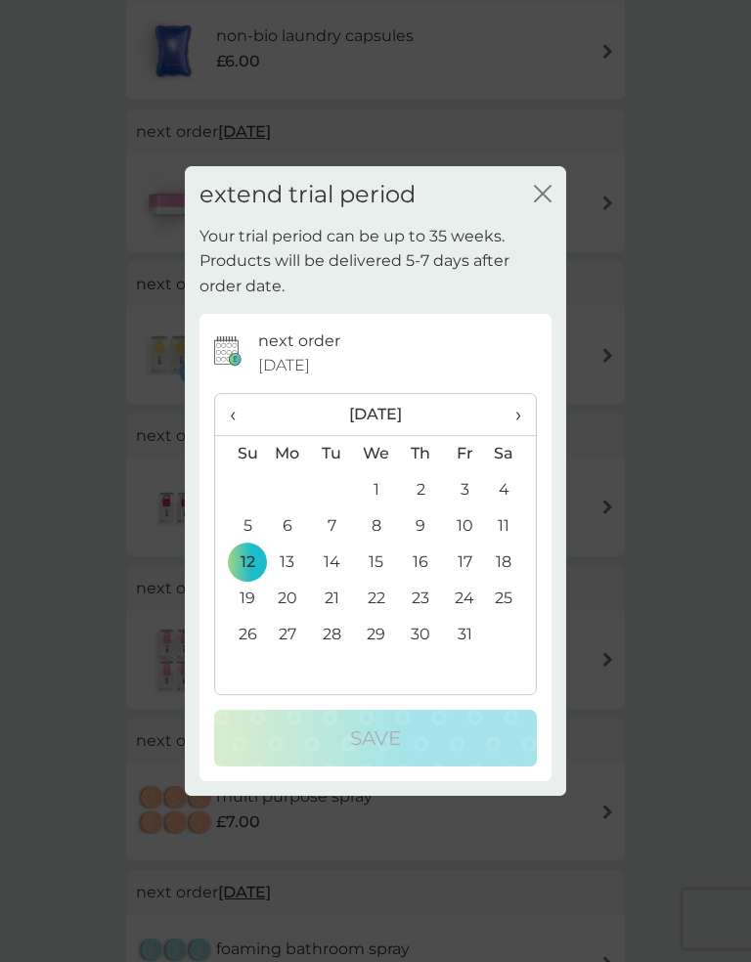
click at [528, 411] on th "›" at bounding box center [511, 415] width 49 height 42
click at [289, 532] on td "3" at bounding box center [287, 526] width 45 height 36
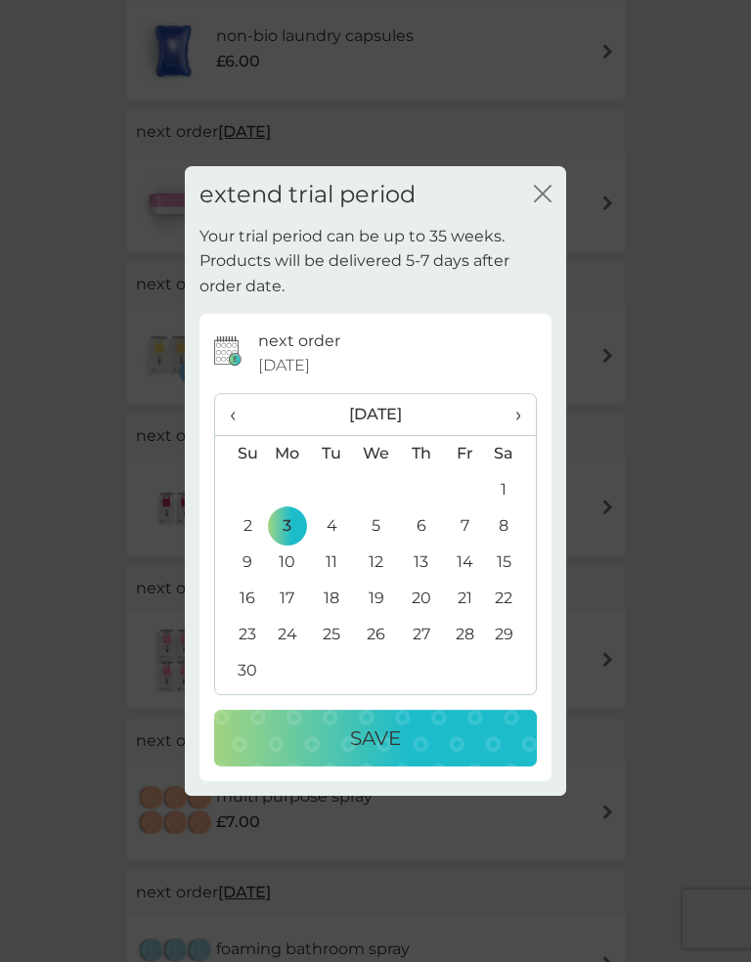
click at [457, 735] on div "Save" at bounding box center [375, 737] width 283 height 31
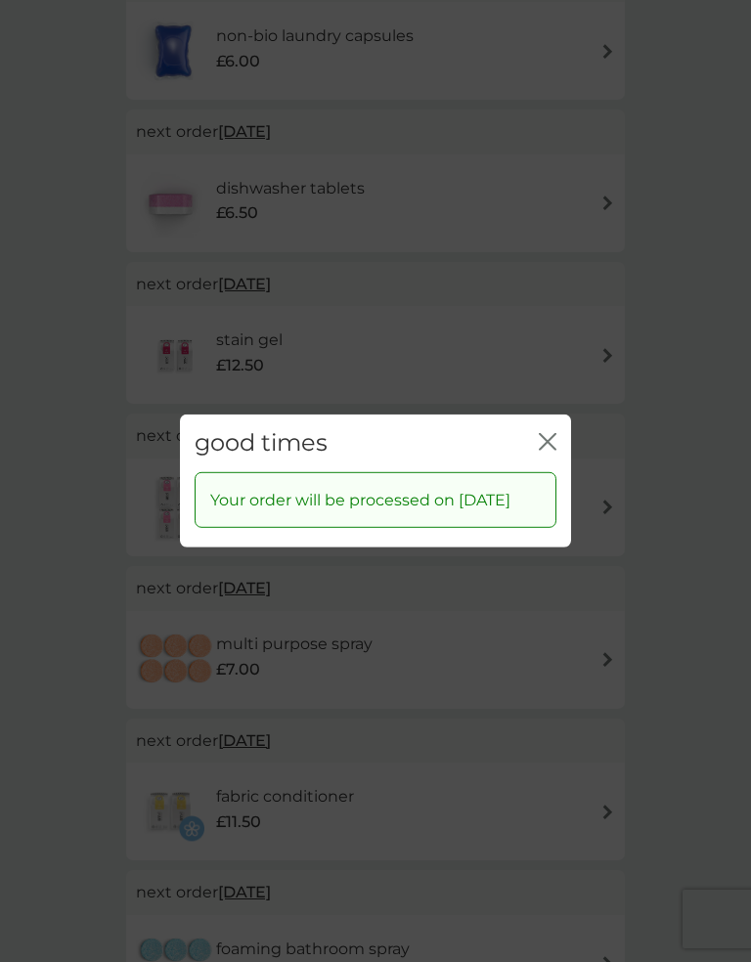
click at [549, 434] on icon "close" at bounding box center [551, 442] width 8 height 16
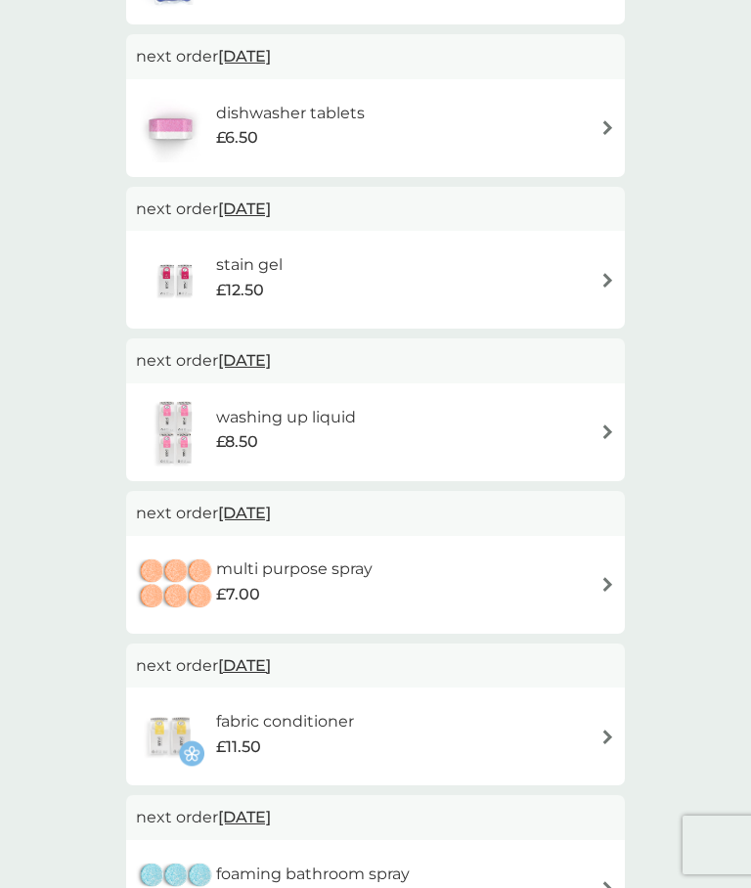
scroll to position [0, 0]
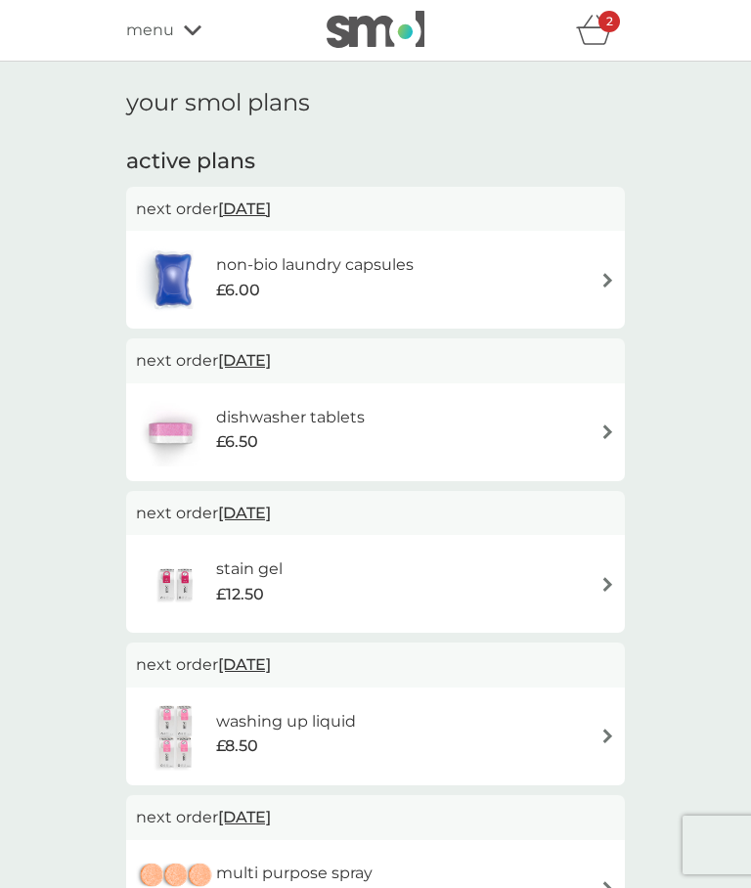
click at [599, 43] on icon "basket" at bounding box center [594, 30] width 37 height 30
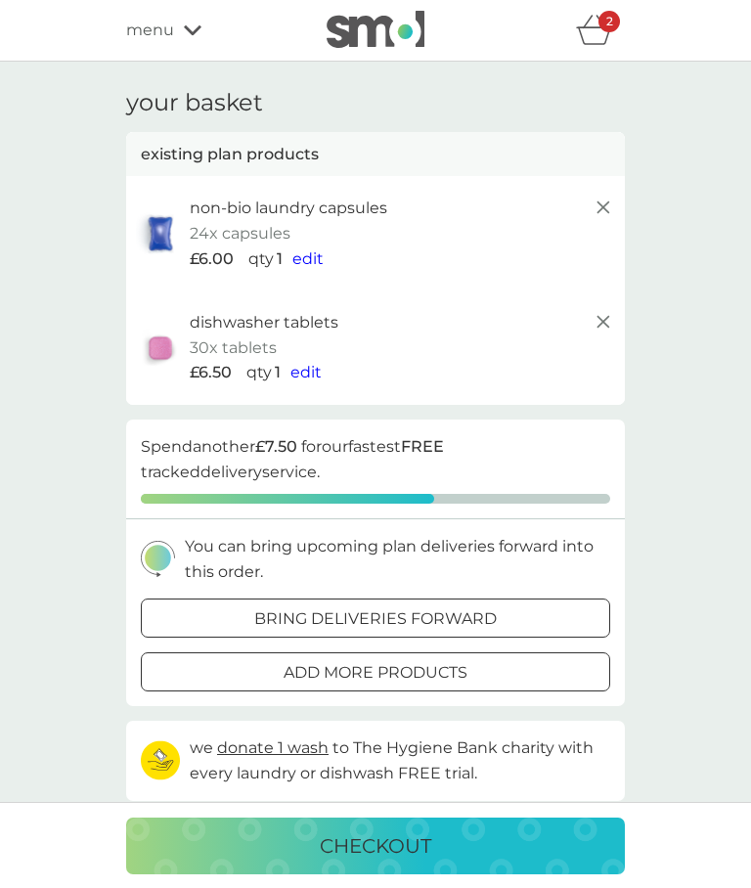
click at [303, 259] on span "edit" at bounding box center [307, 258] width 31 height 19
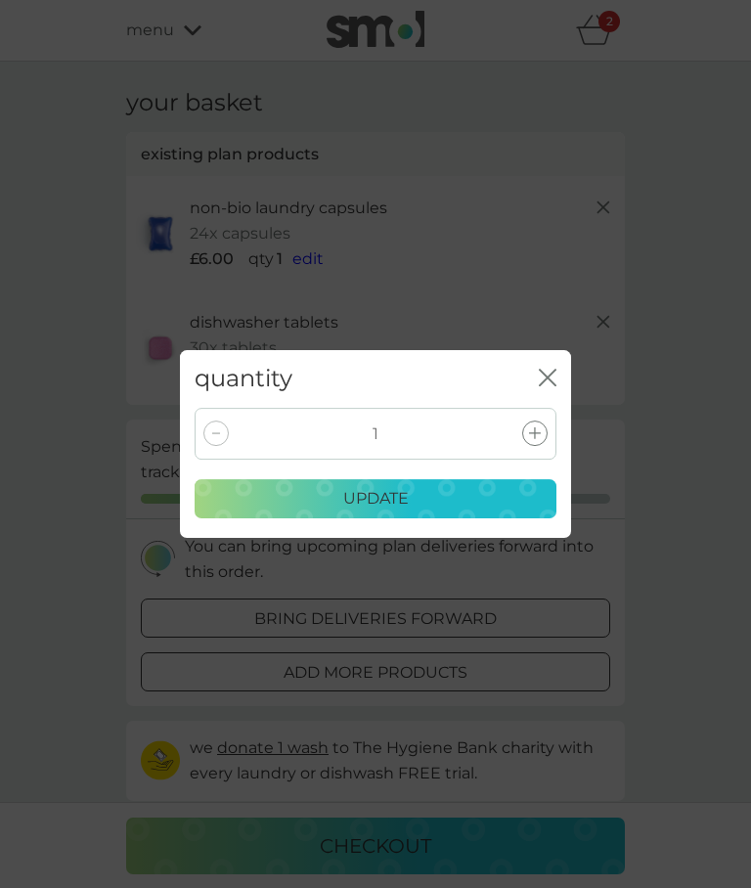
click at [545, 436] on div at bounding box center [534, 432] width 25 height 25
click at [492, 505] on div "update" at bounding box center [375, 498] width 336 height 25
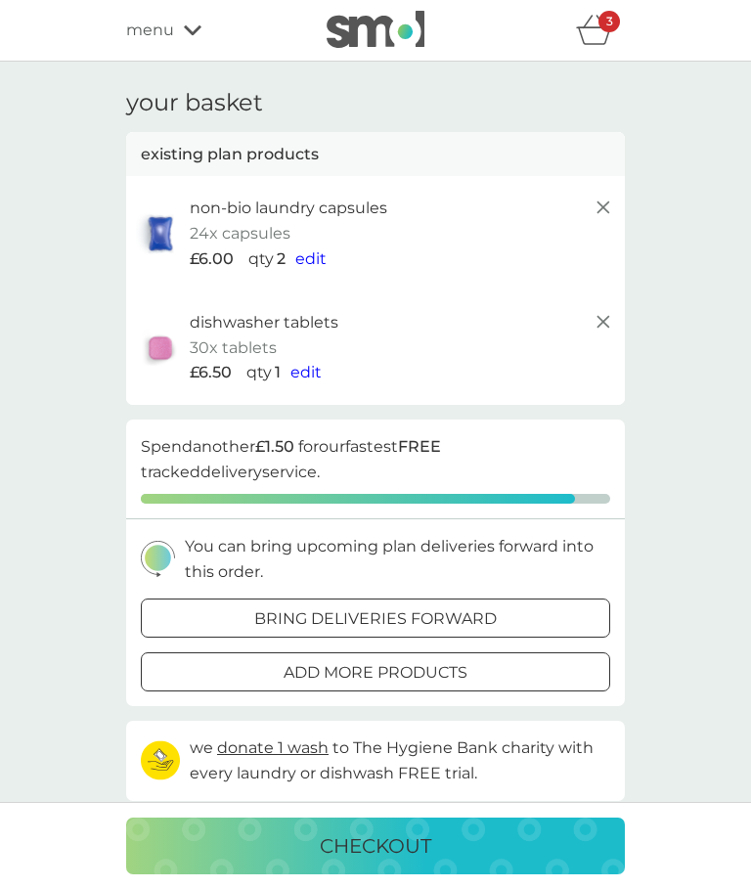
click at [314, 254] on span "edit" at bounding box center [310, 258] width 31 height 19
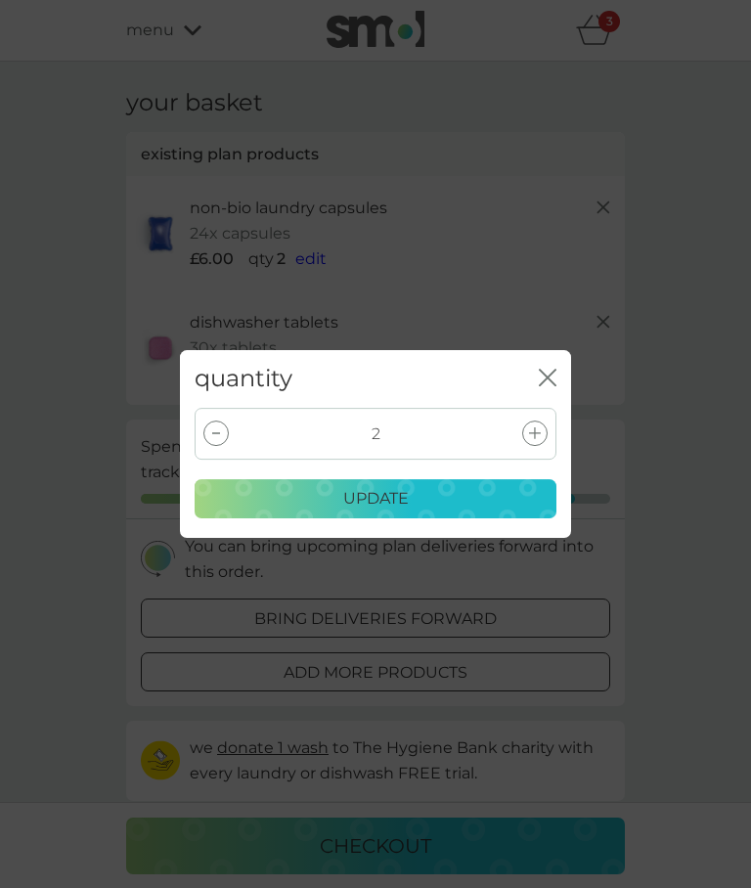
click at [542, 436] on div at bounding box center [534, 432] width 25 height 25
click at [487, 501] on div "update" at bounding box center [375, 498] width 336 height 25
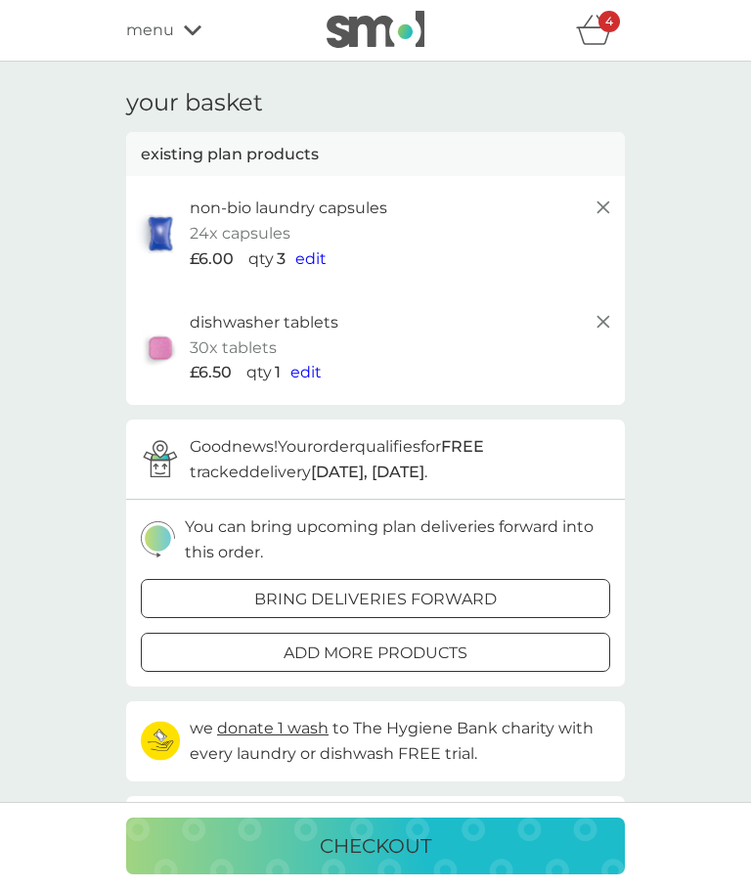
click at [494, 592] on p "bring deliveries forward" at bounding box center [375, 598] width 242 height 25
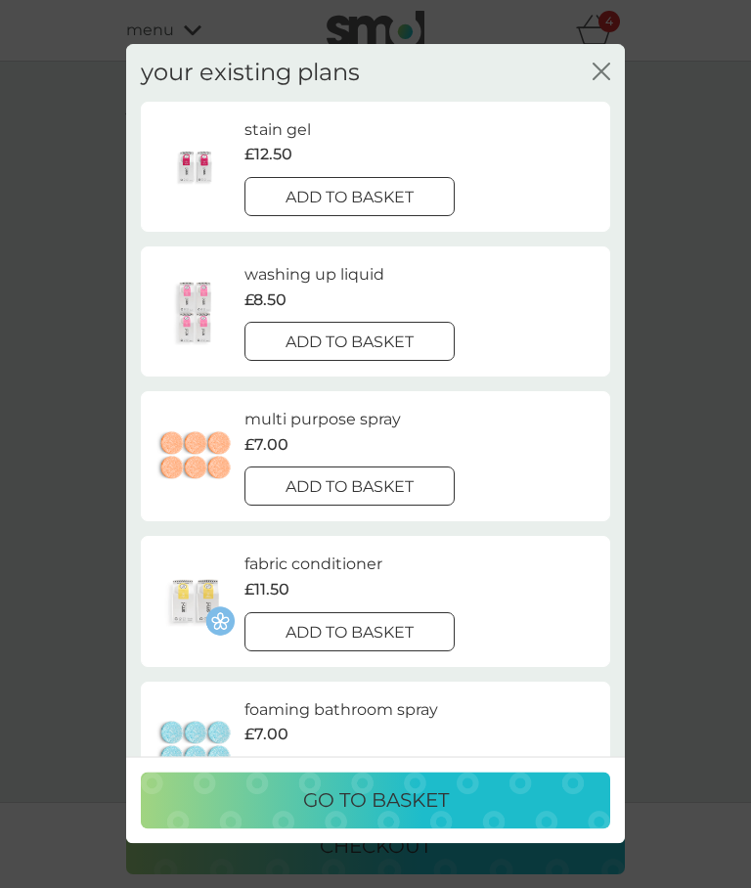
click at [594, 83] on button "close" at bounding box center [601, 73] width 18 height 21
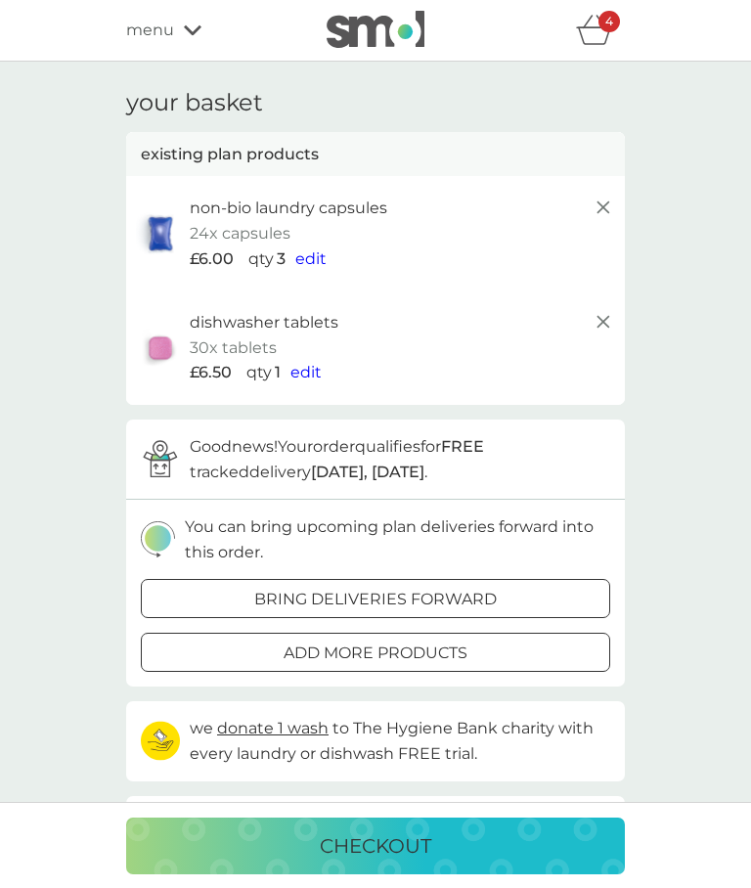
click at [477, 831] on div "checkout" at bounding box center [375, 845] width 459 height 31
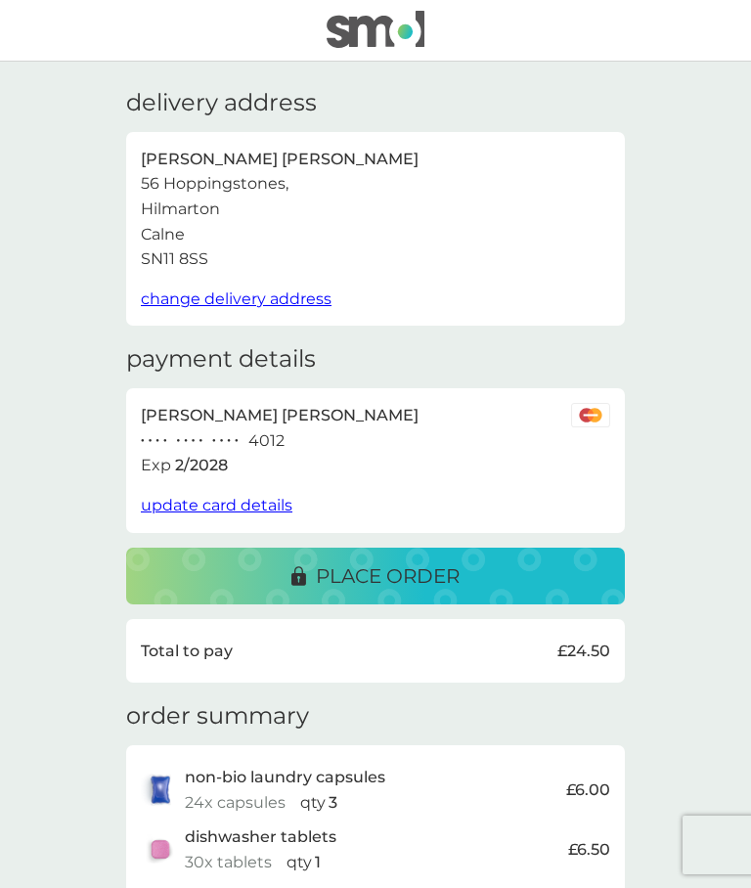
click at [555, 576] on div "place order" at bounding box center [375, 575] width 459 height 31
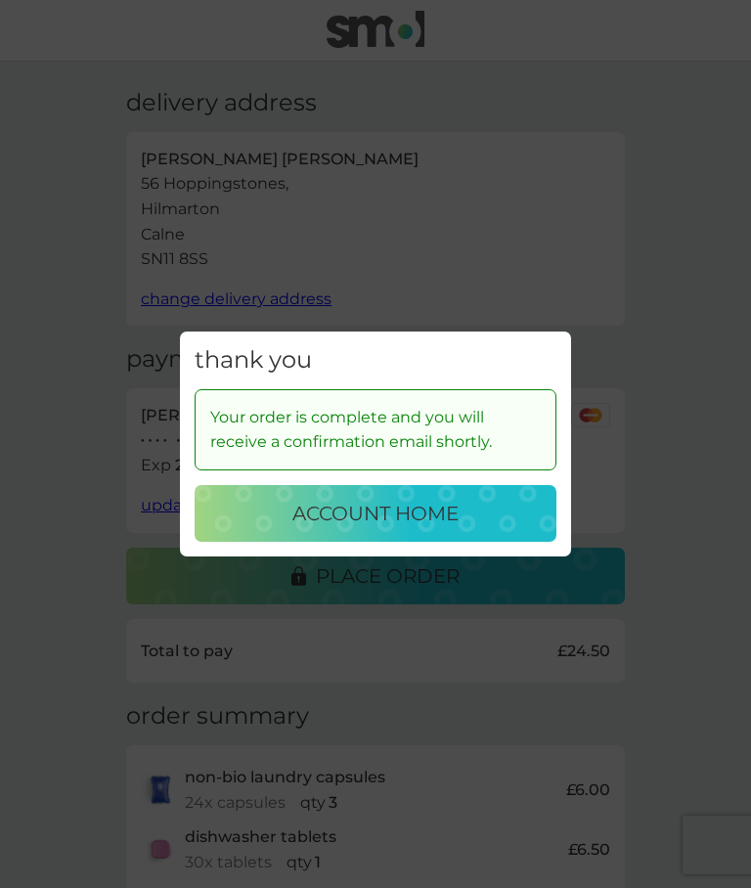
click at [480, 517] on div "account home" at bounding box center [375, 513] width 323 height 31
